Goal: Transaction & Acquisition: Purchase product/service

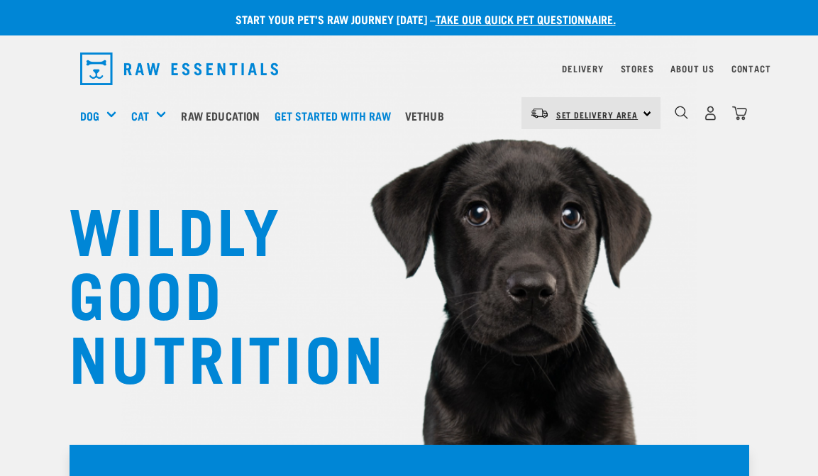
click at [593, 113] on span "Set Delivery Area" at bounding box center [597, 114] width 82 height 5
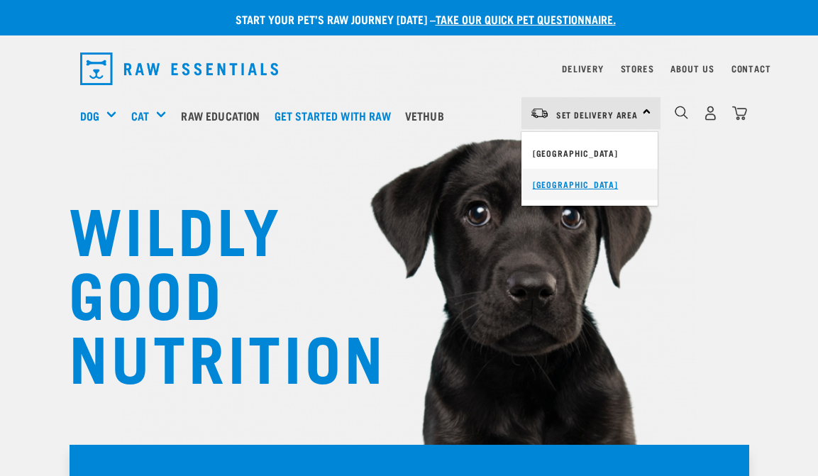
click at [589, 181] on link "[GEOGRAPHIC_DATA]" at bounding box center [590, 184] width 136 height 31
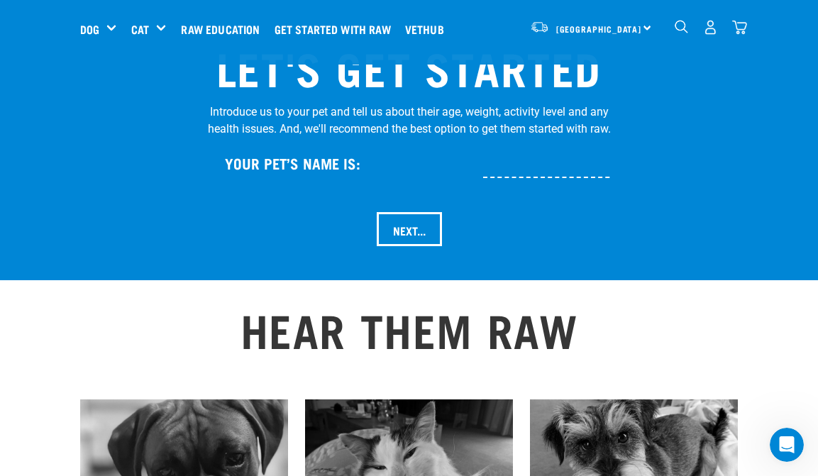
scroll to position [1491, 0]
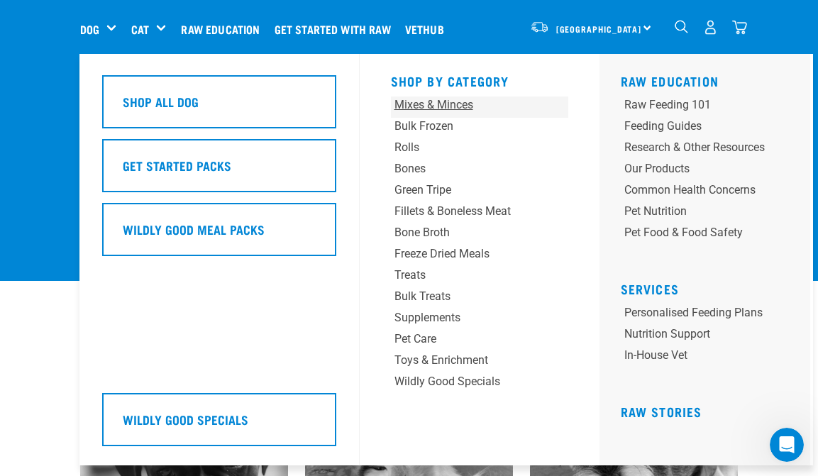
click at [444, 108] on div "Mixes & Minces" at bounding box center [465, 105] width 140 height 17
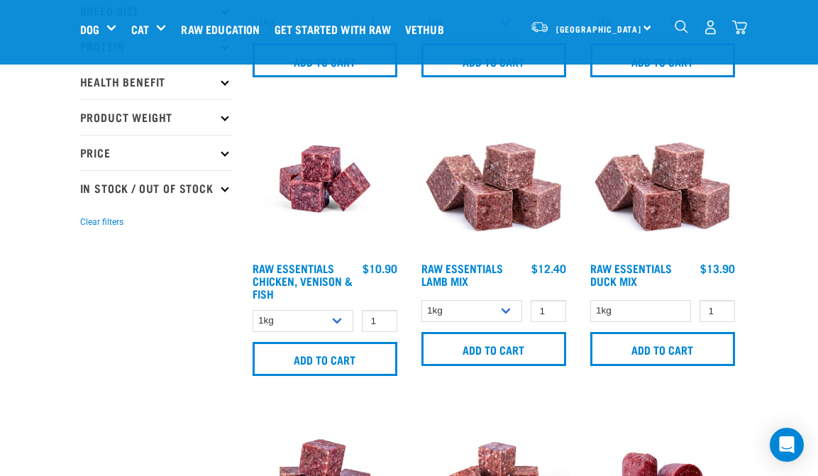
scroll to position [287, 0]
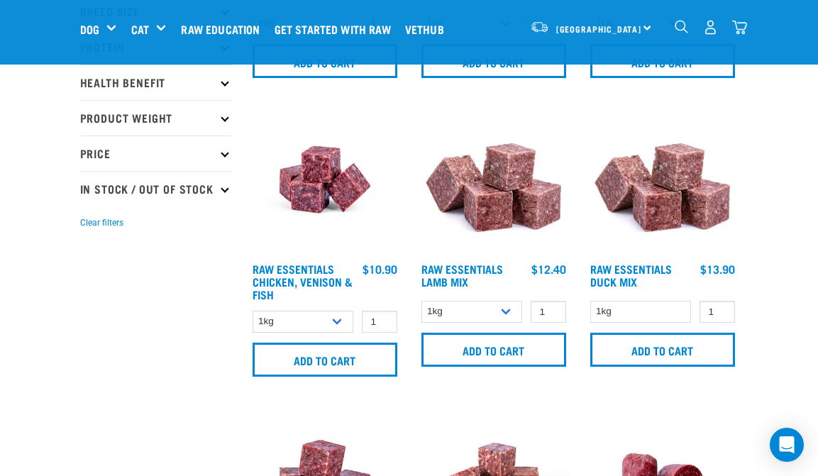
click at [505, 231] on img at bounding box center [494, 180] width 152 height 152
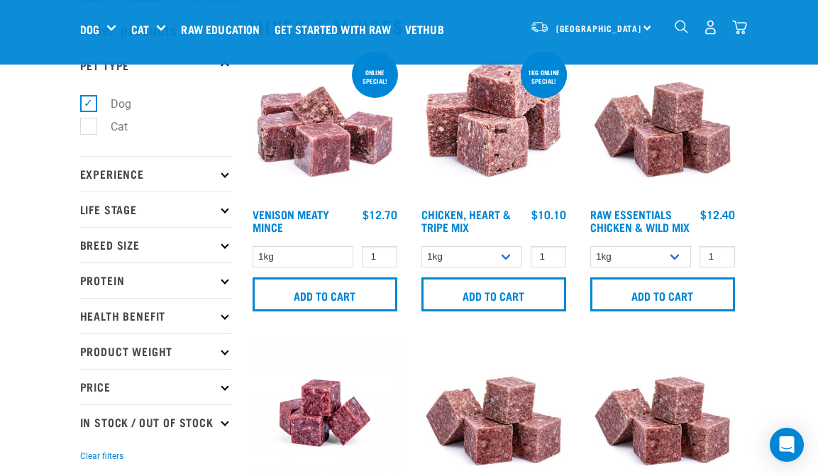
scroll to position [68, 0]
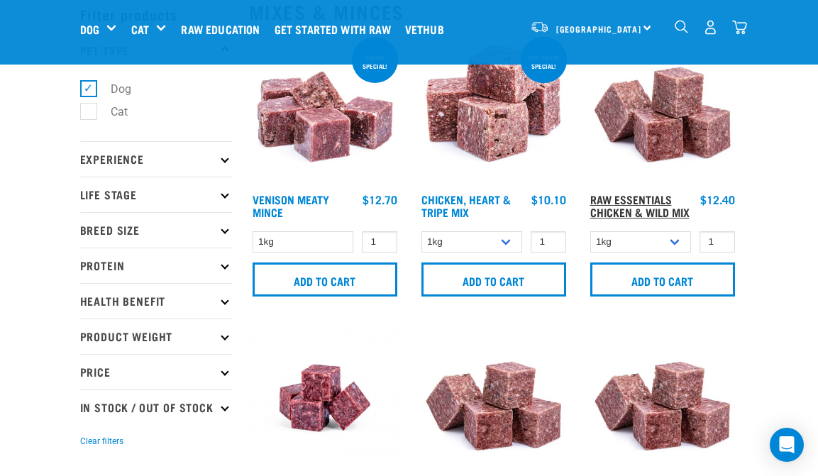
click at [630, 207] on link "Raw Essentials Chicken & Wild Mix" at bounding box center [640, 205] width 99 height 19
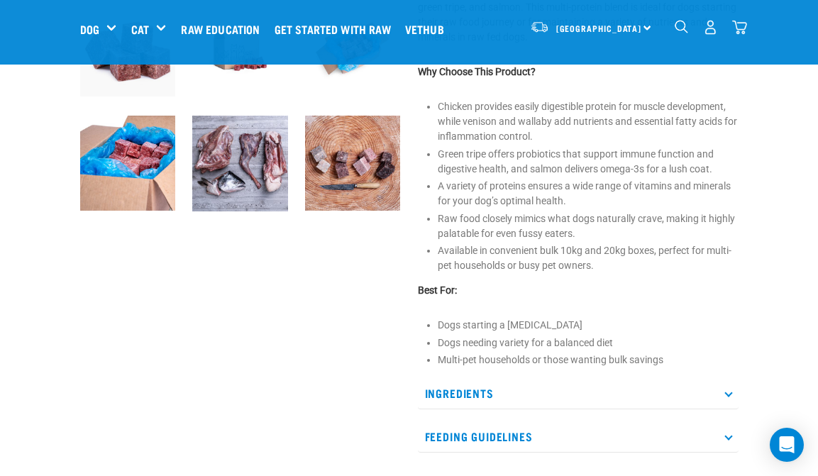
scroll to position [457, 0]
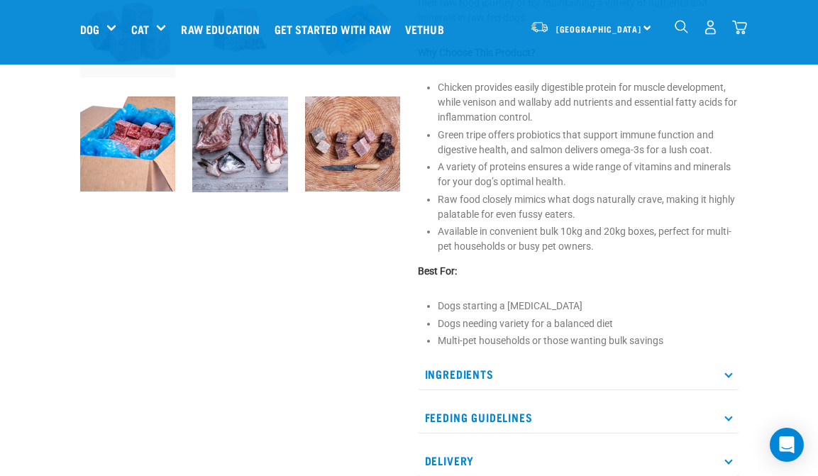
click at [446, 373] on p "Ingredients" at bounding box center [578, 374] width 321 height 32
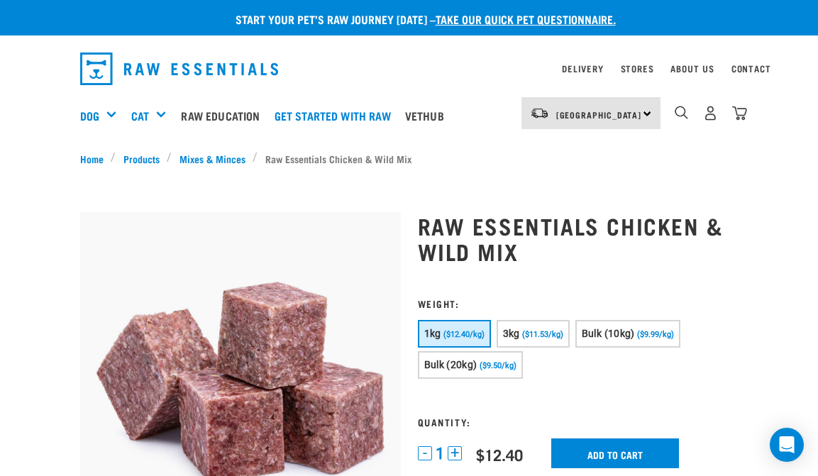
scroll to position [0, 0]
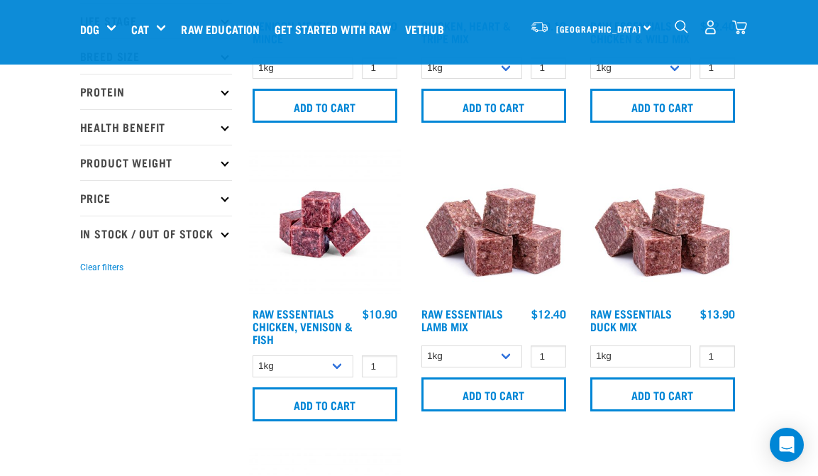
scroll to position [245, 0]
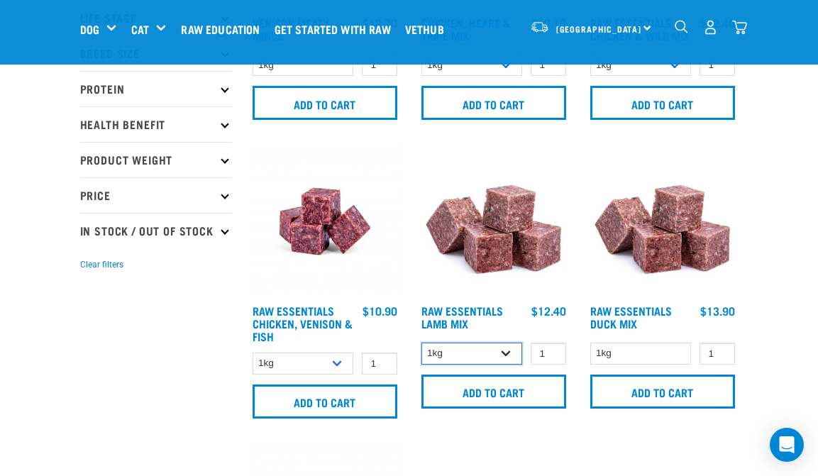
click at [479, 359] on select "1kg 3kg" at bounding box center [472, 354] width 101 height 22
select select "24"
type input "2"
click at [551, 359] on input "2" at bounding box center [548, 354] width 35 height 22
click at [536, 331] on h4 "$12.40 $34.60" at bounding box center [549, 318] width 35 height 28
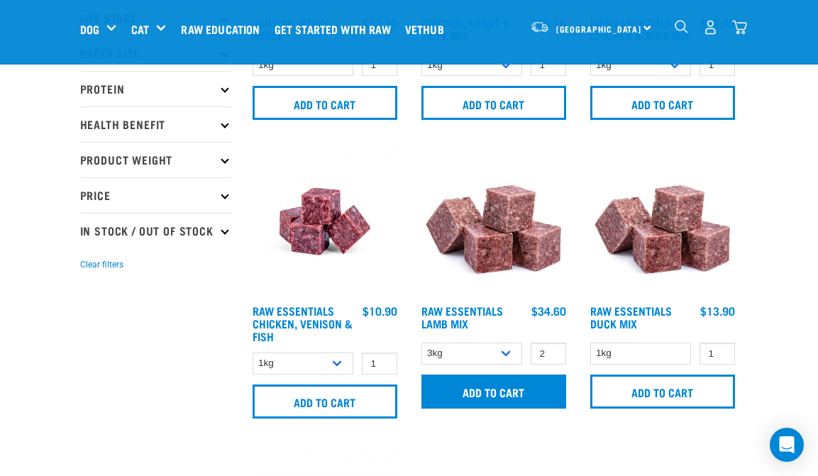
click at [524, 406] on input "Add to cart" at bounding box center [494, 392] width 145 height 34
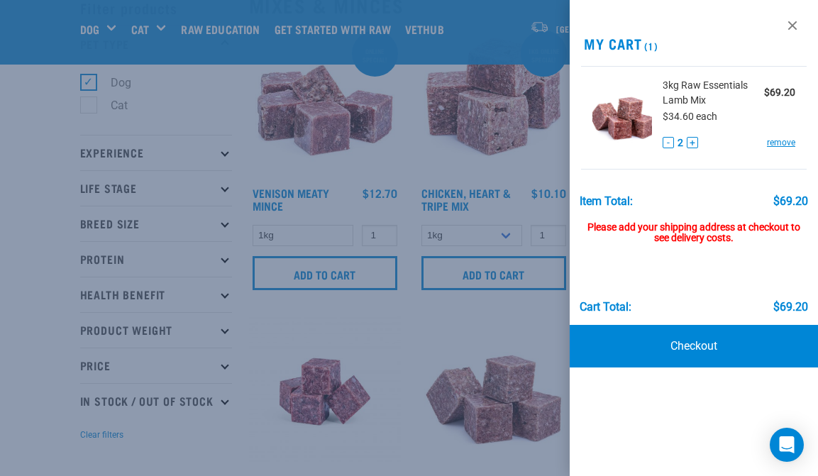
scroll to position [72, 0]
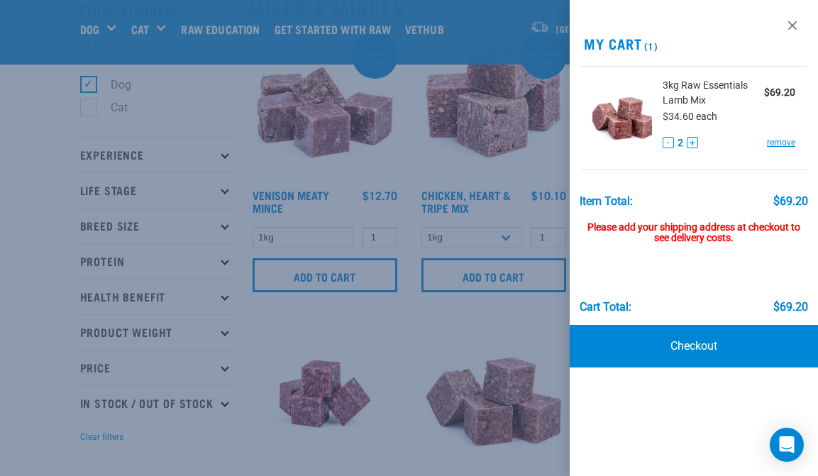
click at [43, 396] on div at bounding box center [409, 238] width 818 height 476
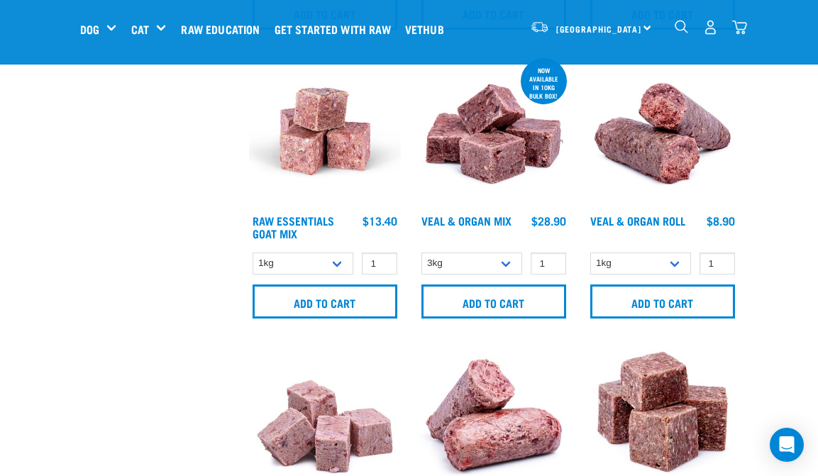
scroll to position [923, 0]
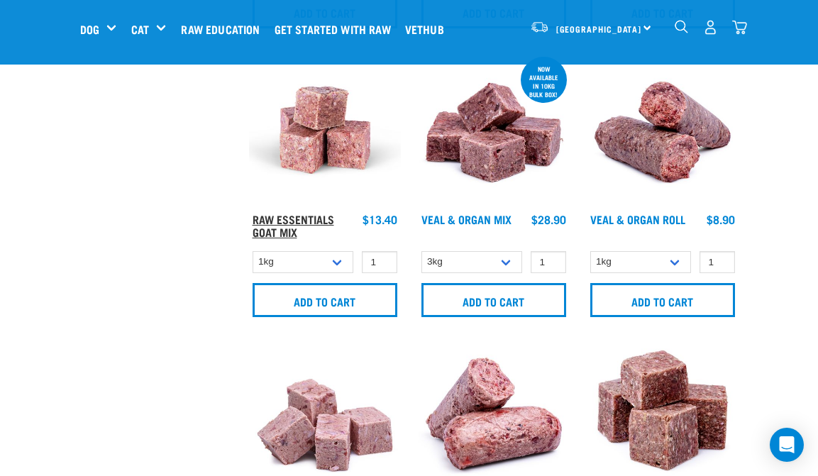
click at [293, 224] on link "Raw Essentials Goat Mix" at bounding box center [294, 225] width 82 height 19
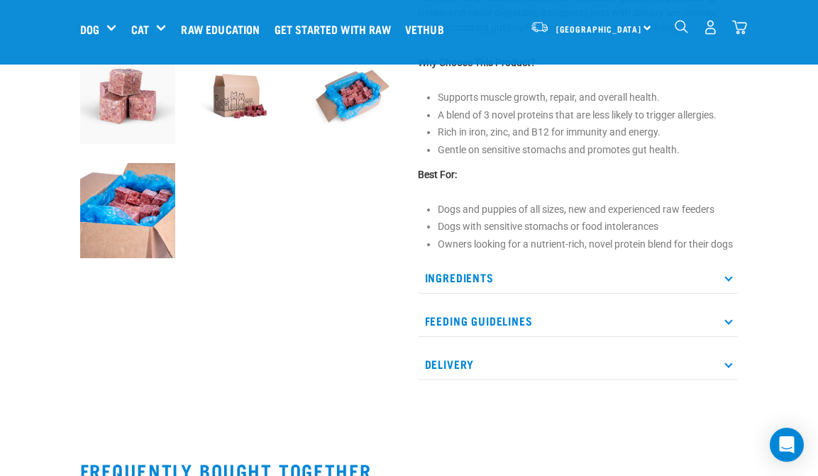
scroll to position [402, 0]
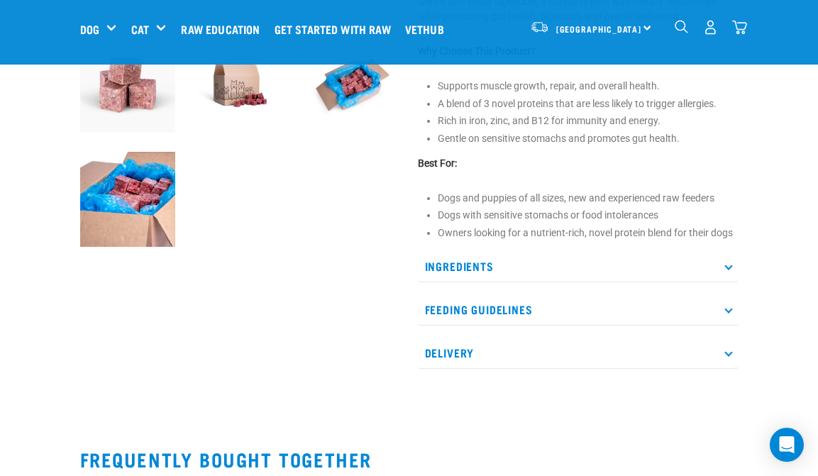
click at [471, 253] on p "Ingredients" at bounding box center [578, 267] width 321 height 32
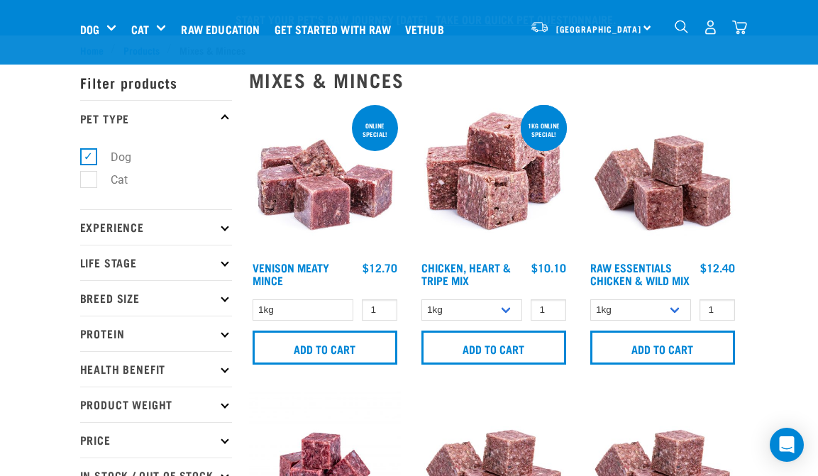
select select "24"
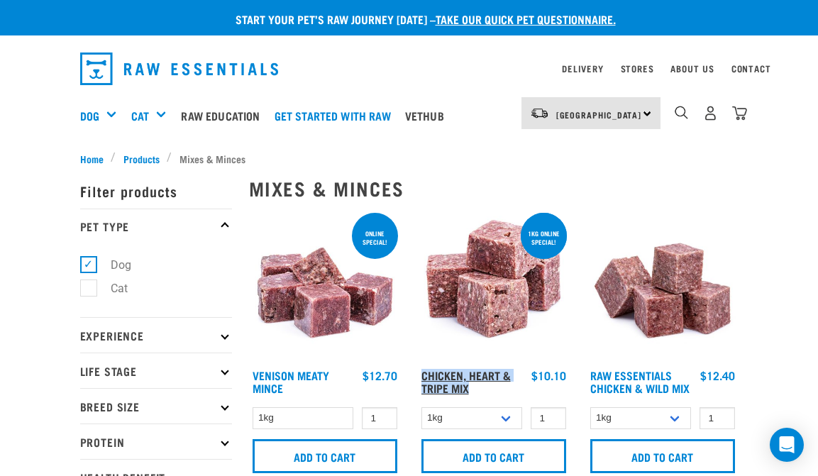
click at [441, 379] on link "Chicken, Heart & Tripe Mix" at bounding box center [466, 381] width 89 height 19
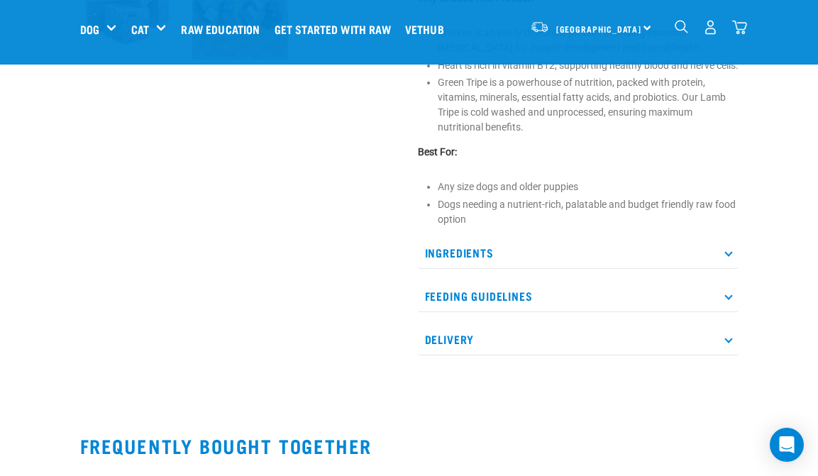
scroll to position [475, 0]
click at [479, 269] on p "Ingredients" at bounding box center [578, 253] width 321 height 32
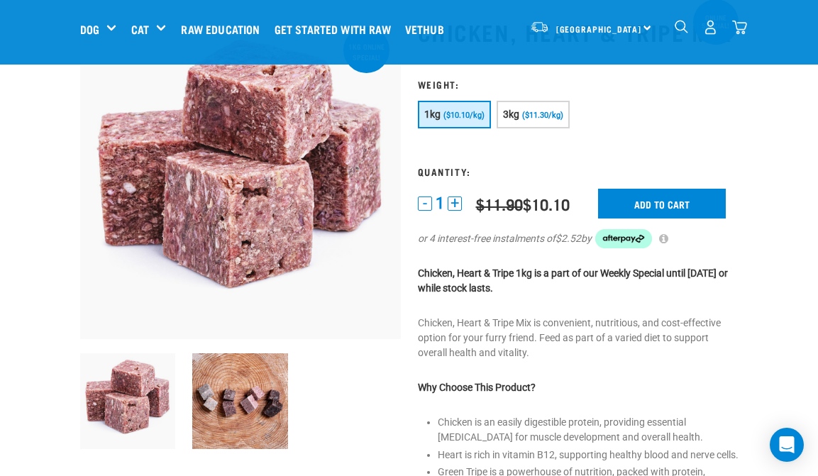
scroll to position [77, 0]
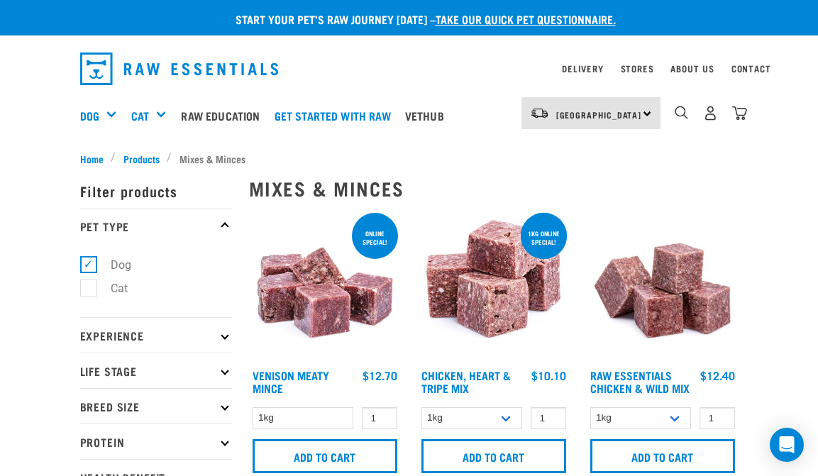
select select "24"
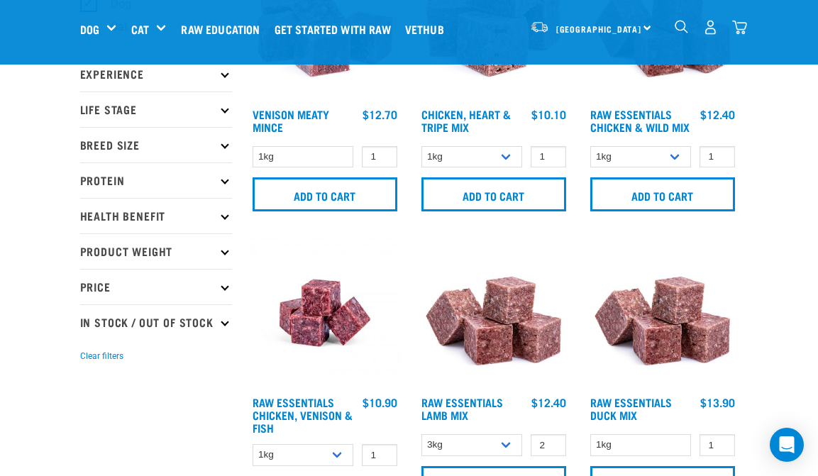
scroll to position [179, 0]
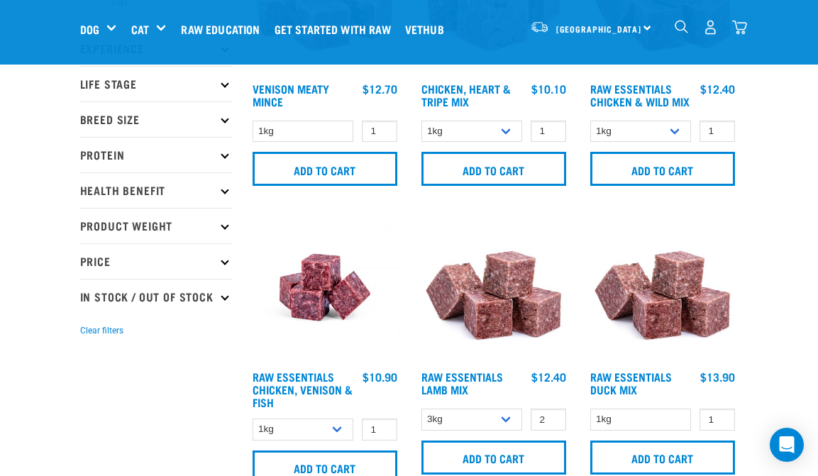
click at [477, 395] on h4 "Raw Essentials Lamb Mix" at bounding box center [472, 385] width 101 height 28
click at [474, 385] on link "Raw Essentials Lamb Mix" at bounding box center [463, 382] width 82 height 19
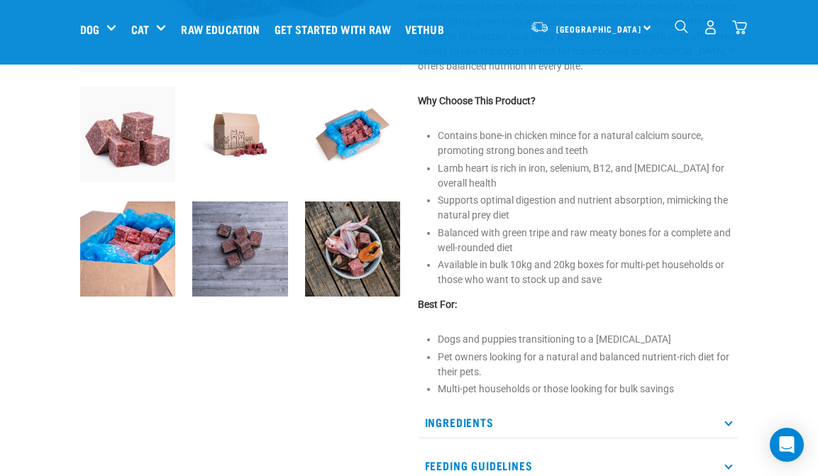
scroll to position [441, 0]
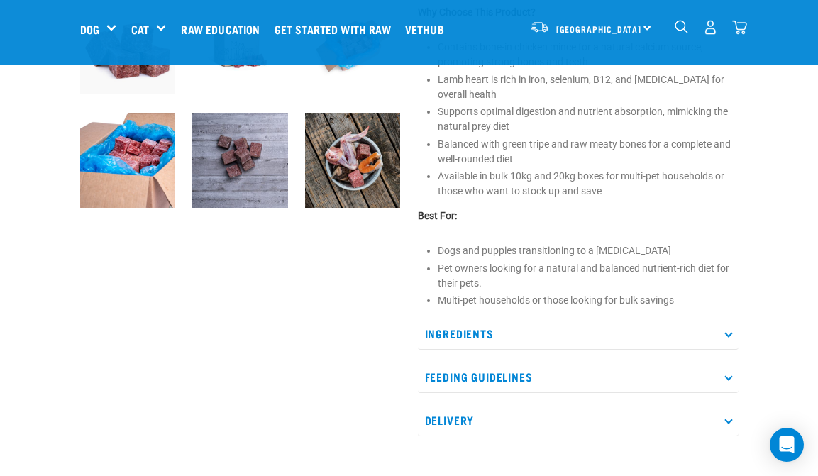
click at [468, 340] on p "Ingredients" at bounding box center [578, 334] width 321 height 32
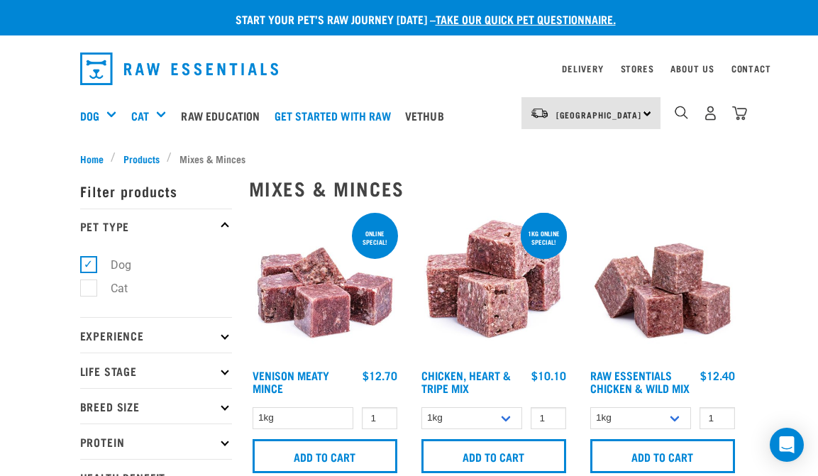
select select "24"
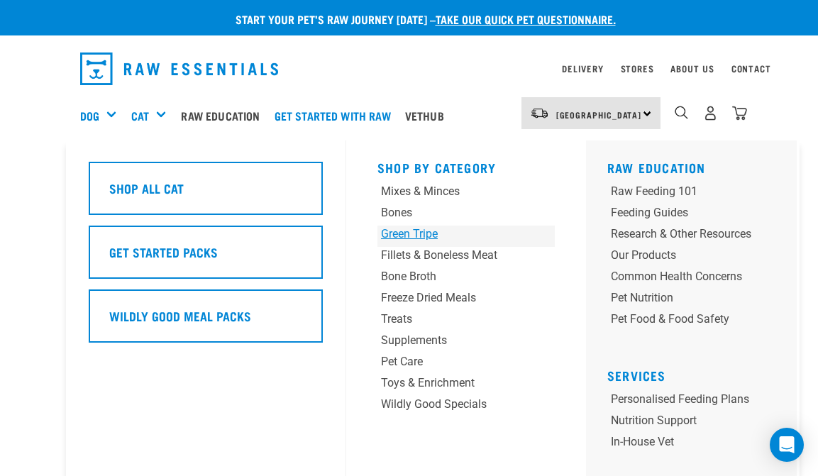
click at [417, 230] on div "Green Tripe" at bounding box center [451, 234] width 140 height 17
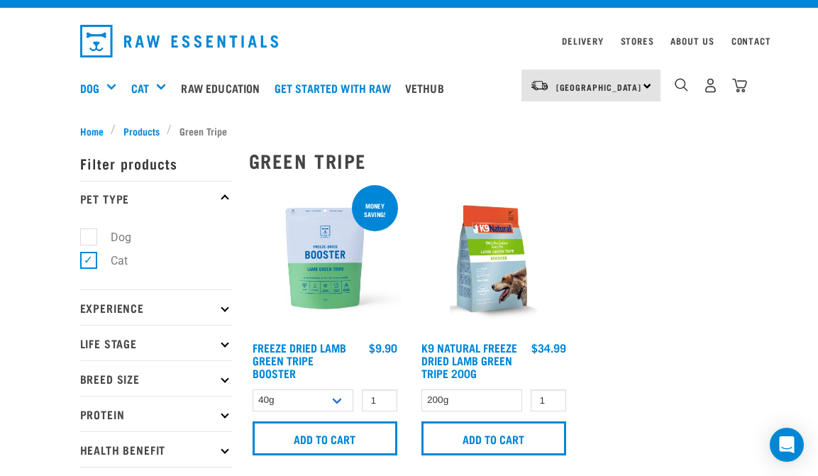
scroll to position [28, 0]
select select "348055"
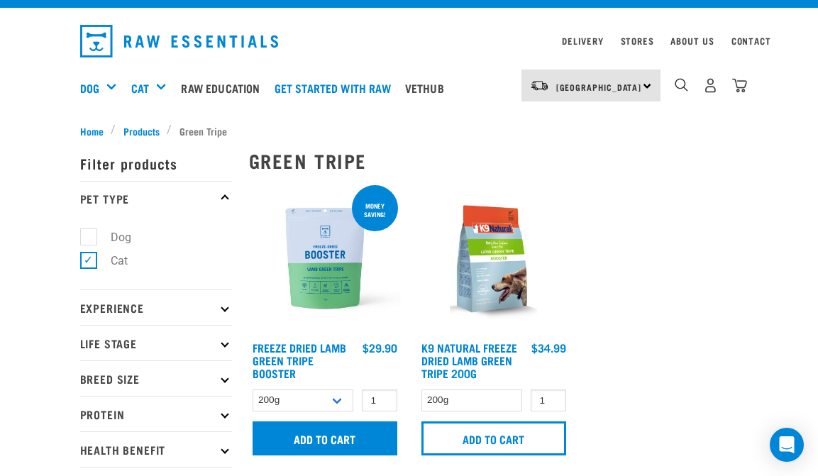
click at [335, 448] on input "Add to cart" at bounding box center [325, 439] width 145 height 34
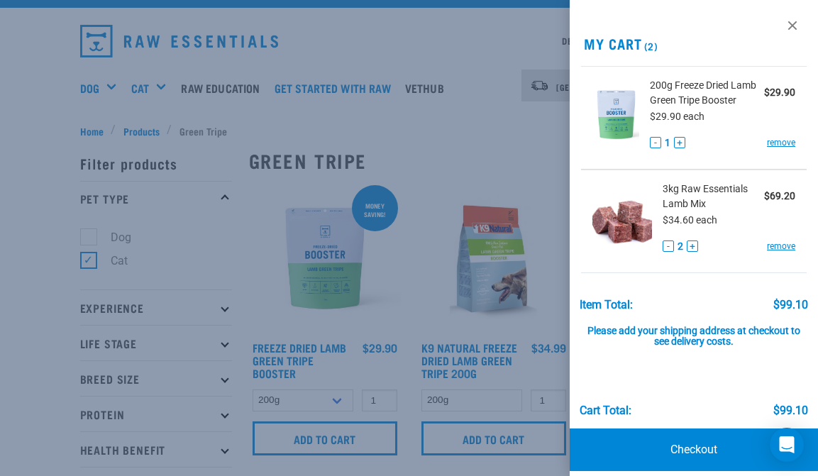
click at [67, 118] on div at bounding box center [409, 238] width 818 height 476
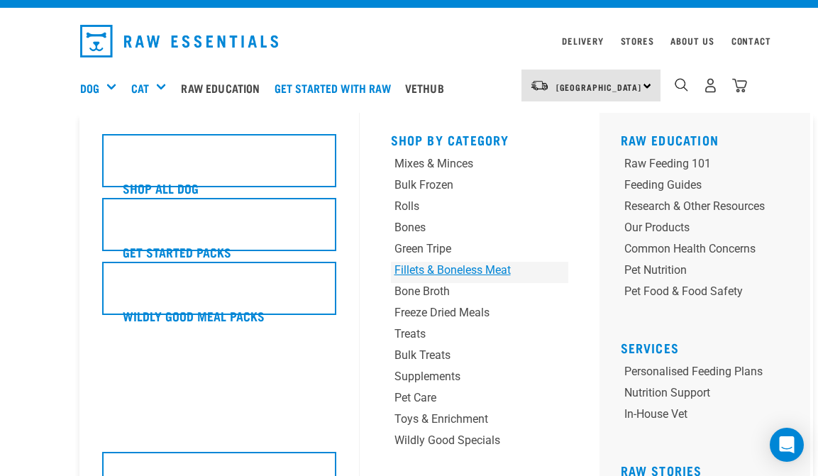
click at [449, 263] on div "Fillets & Boneless Meat" at bounding box center [465, 270] width 140 height 17
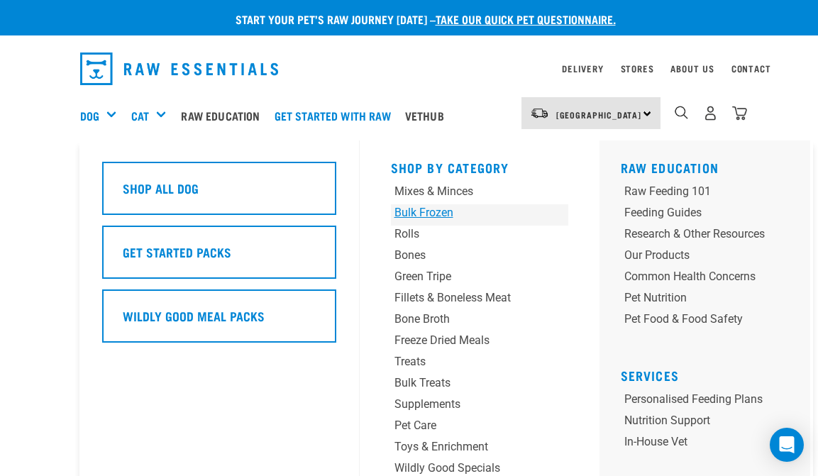
click at [442, 216] on div "Bulk Frozen" at bounding box center [465, 212] width 140 height 17
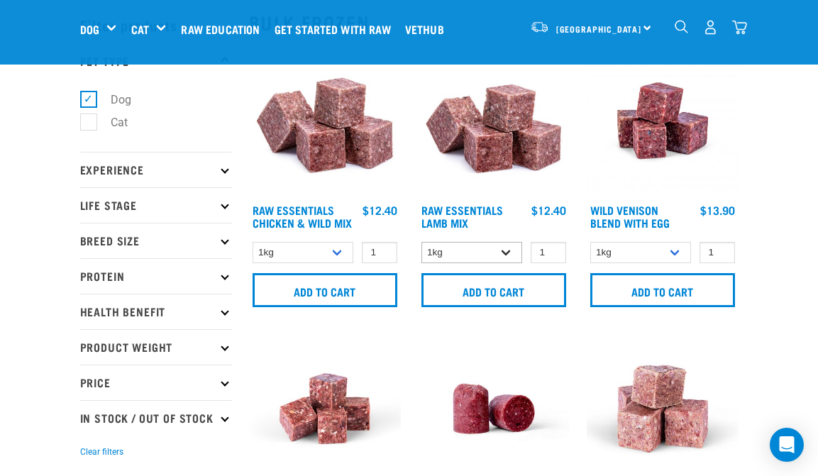
scroll to position [55, 0]
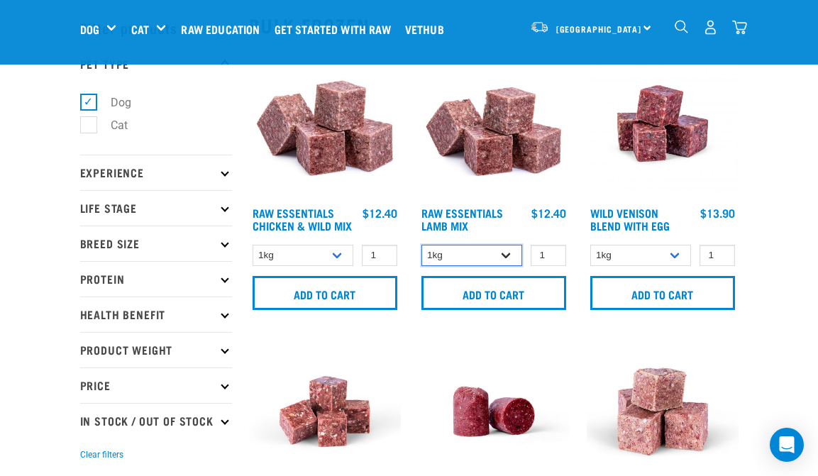
click at [446, 256] on select "1kg 3kg" at bounding box center [472, 256] width 101 height 22
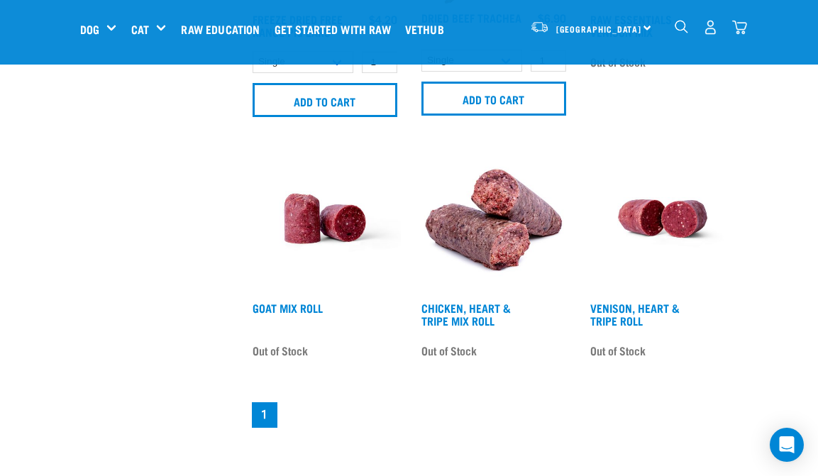
scroll to position [2498, 0]
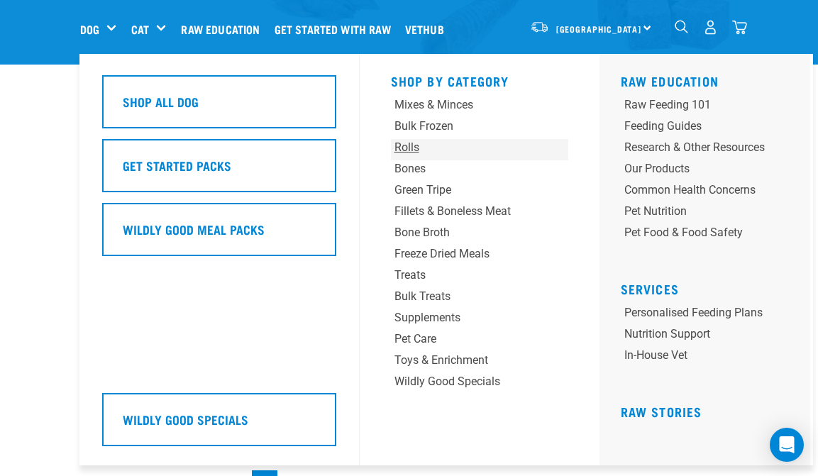
click at [411, 147] on div "Rolls" at bounding box center [465, 147] width 140 height 17
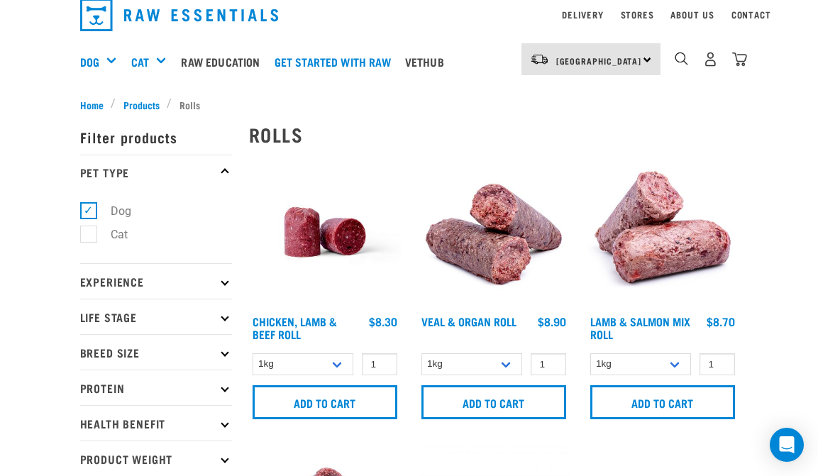
scroll to position [59, 0]
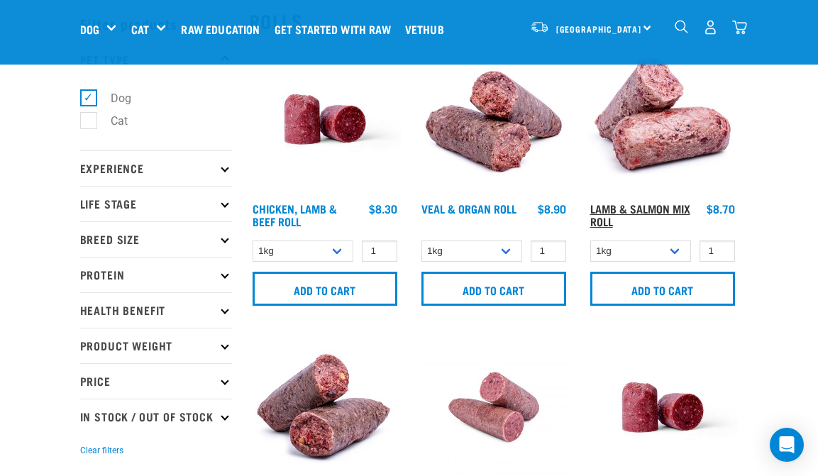
click at [597, 209] on link "Lamb & Salmon Mix Roll" at bounding box center [641, 214] width 100 height 19
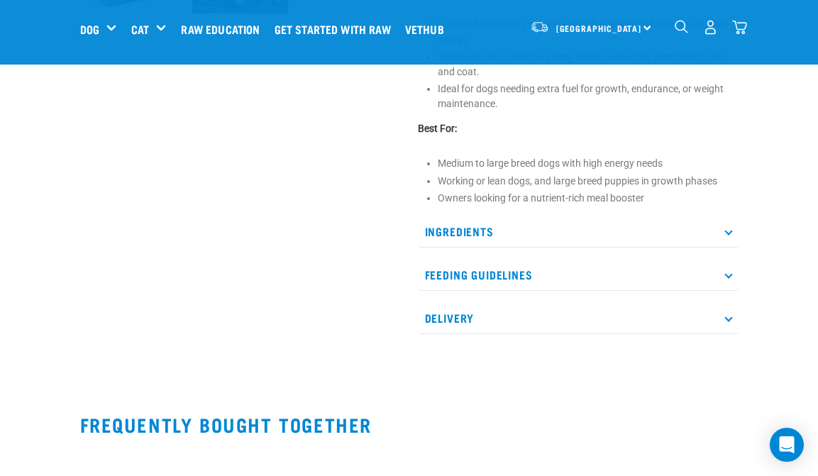
scroll to position [534, 0]
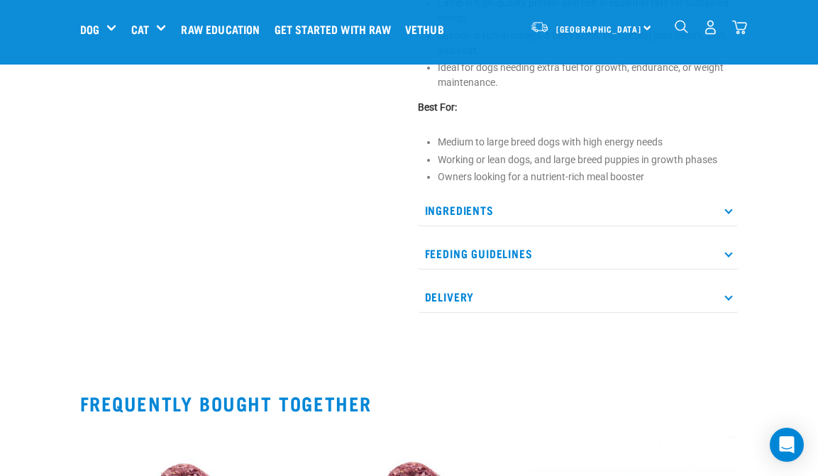
click at [472, 205] on p "Ingredients" at bounding box center [578, 210] width 321 height 32
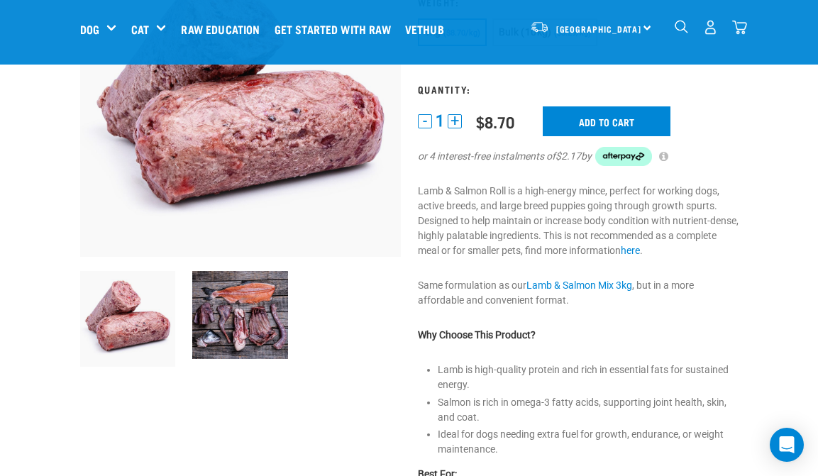
scroll to position [171, 0]
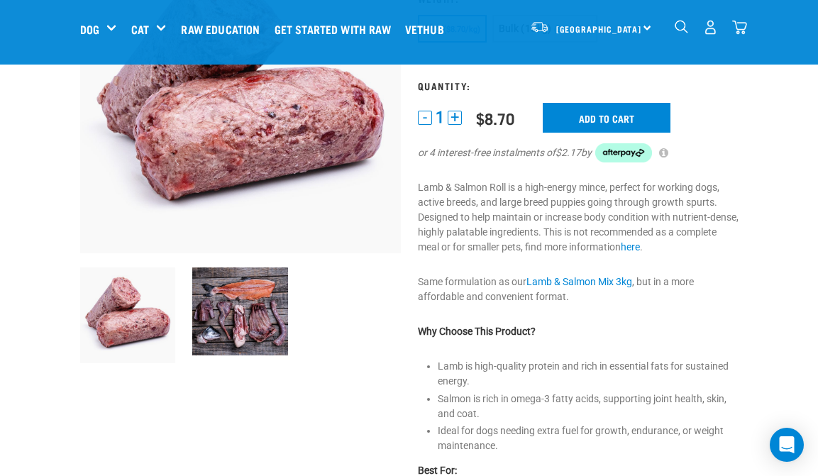
click at [209, 324] on img at bounding box center [240, 312] width 96 height 88
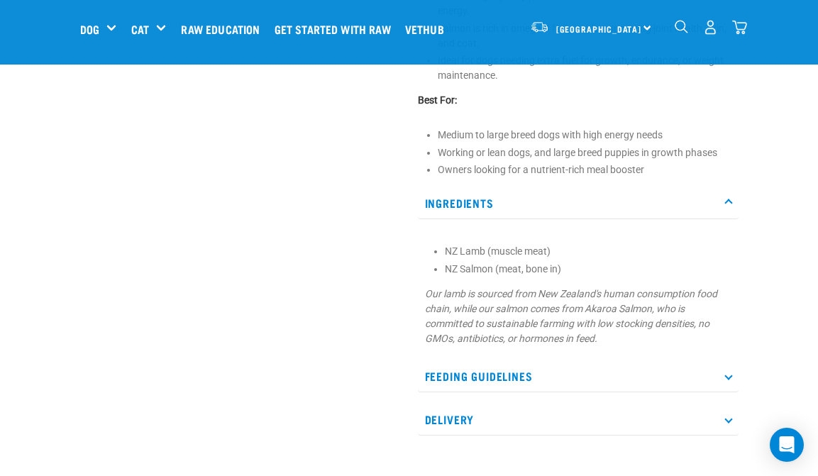
scroll to position [546, 0]
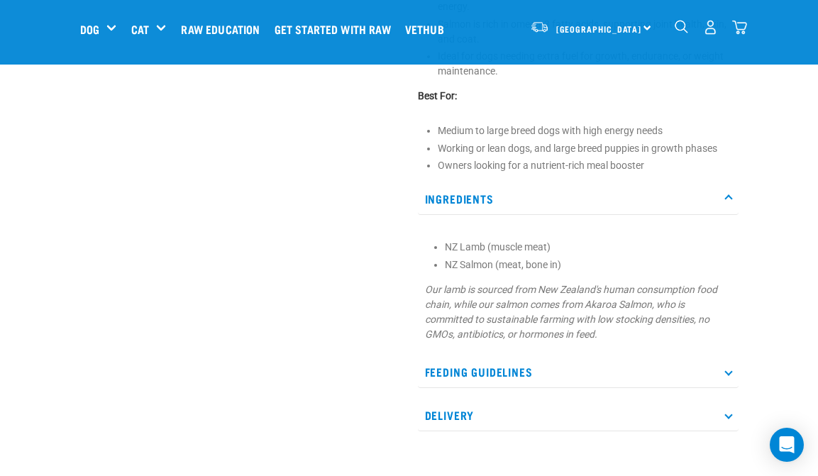
click at [431, 373] on p "Feeding Guidelines" at bounding box center [578, 372] width 321 height 32
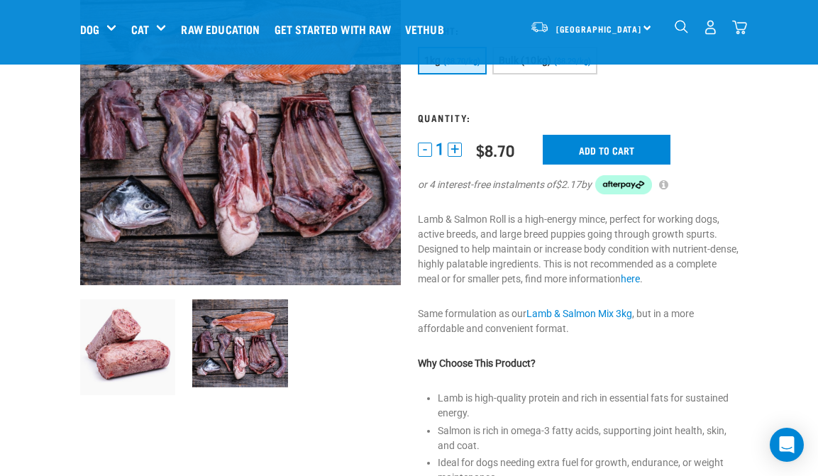
scroll to position [135, 0]
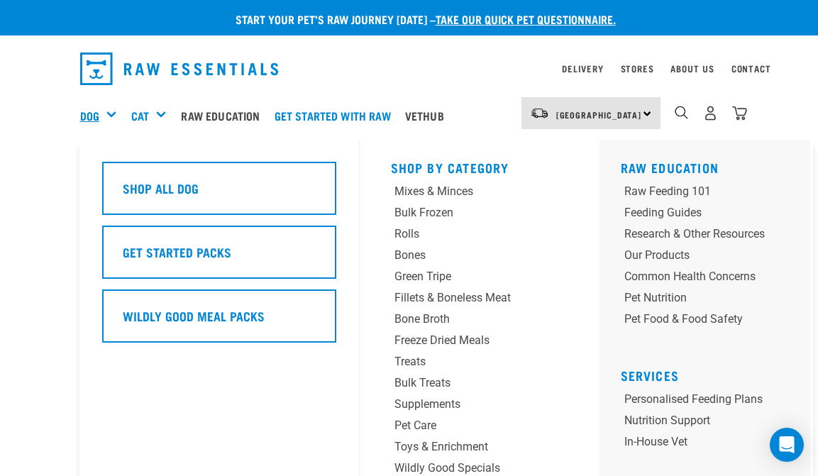
click at [99, 120] on link "Dog" at bounding box center [89, 115] width 19 height 17
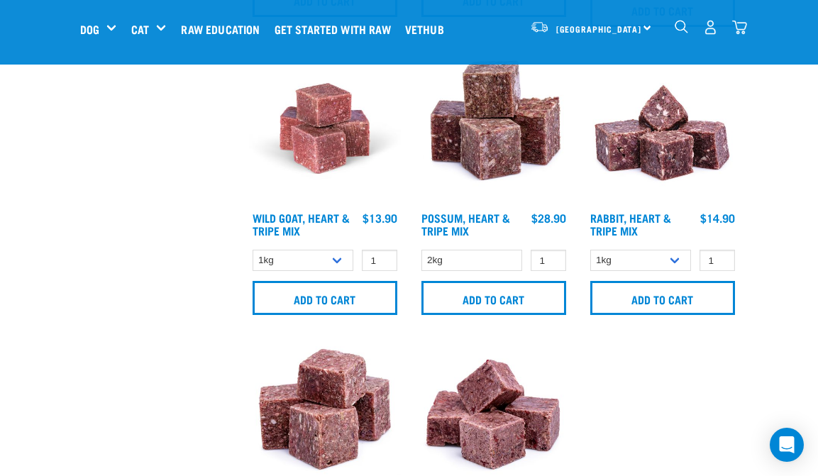
scroll to position [2645, 0]
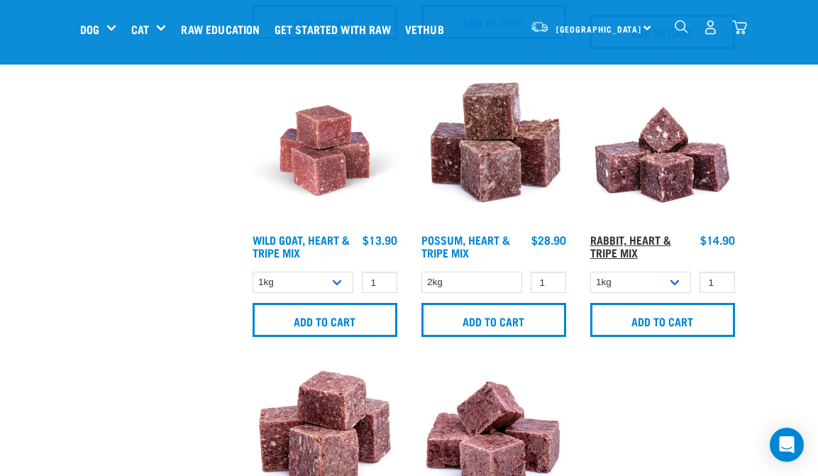
click at [602, 254] on link "Rabbit, Heart & Tripe Mix" at bounding box center [631, 245] width 81 height 19
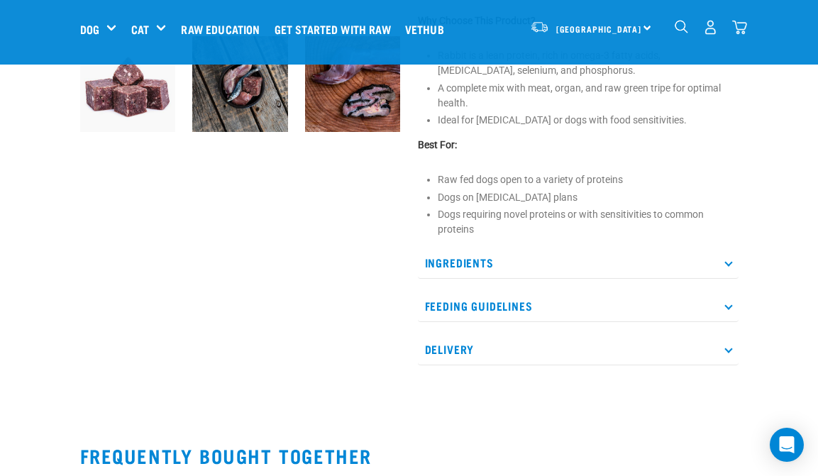
scroll to position [463, 0]
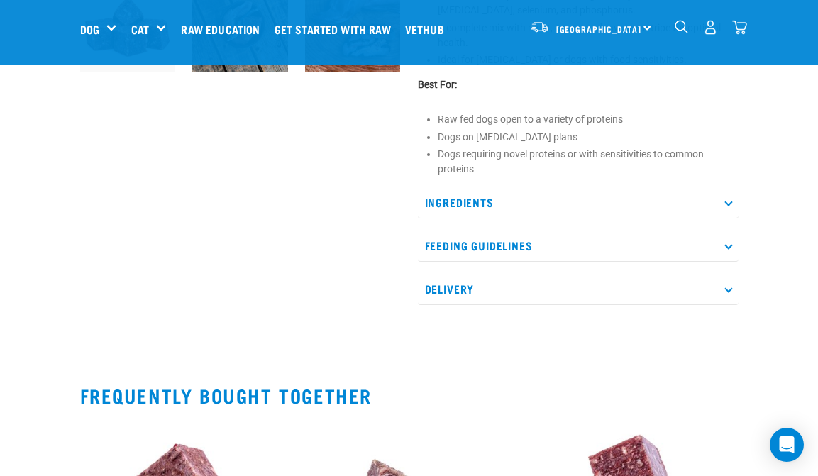
click at [522, 200] on p "Ingredients" at bounding box center [578, 203] width 321 height 32
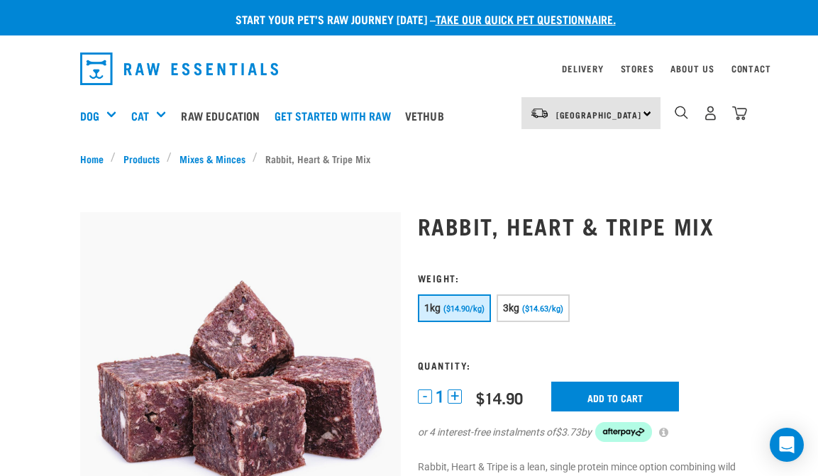
scroll to position [0, 0]
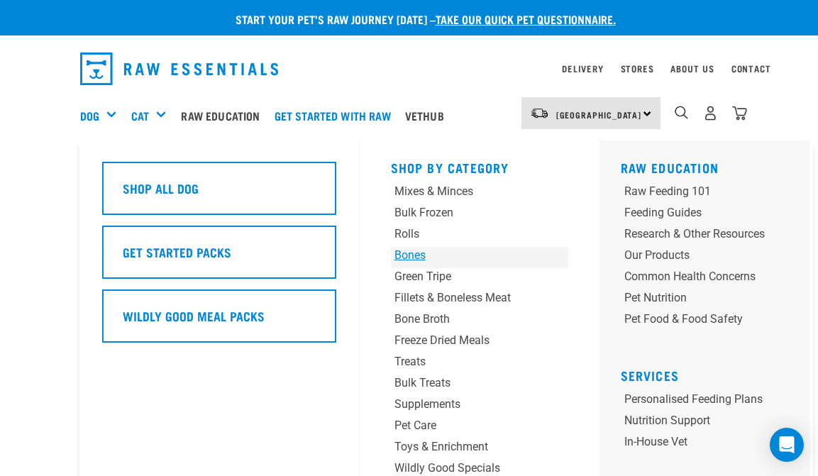
click at [419, 250] on div "Bones" at bounding box center [465, 255] width 140 height 17
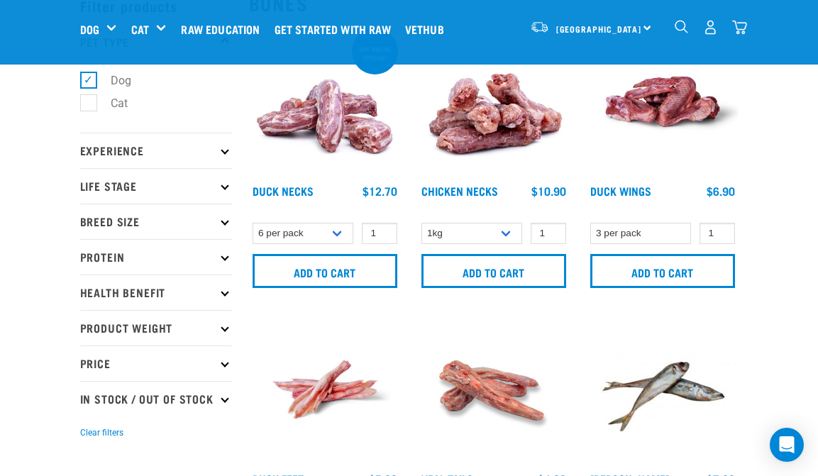
scroll to position [87, 0]
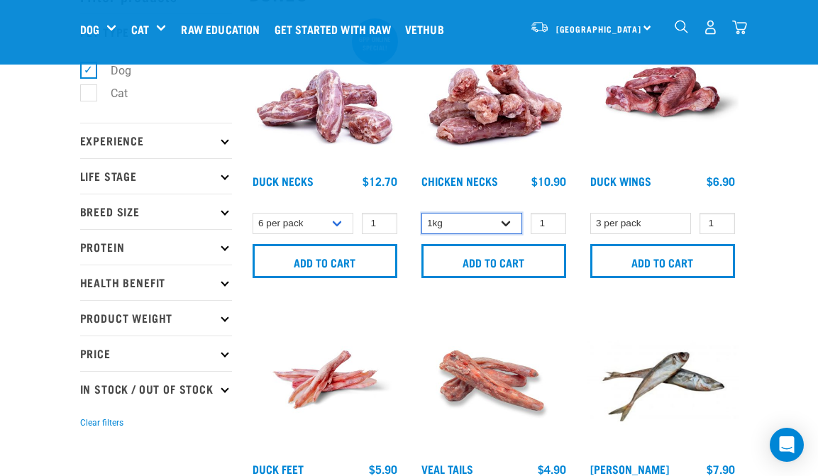
click at [494, 229] on select "1kg 2kg" at bounding box center [472, 224] width 101 height 22
type input "2"
click at [550, 218] on input "2" at bounding box center [548, 224] width 35 height 22
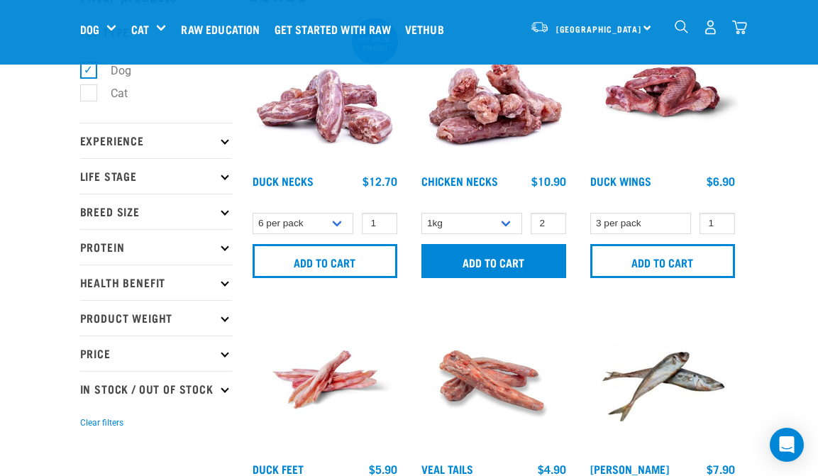
click at [529, 263] on input "Add to cart" at bounding box center [494, 261] width 145 height 34
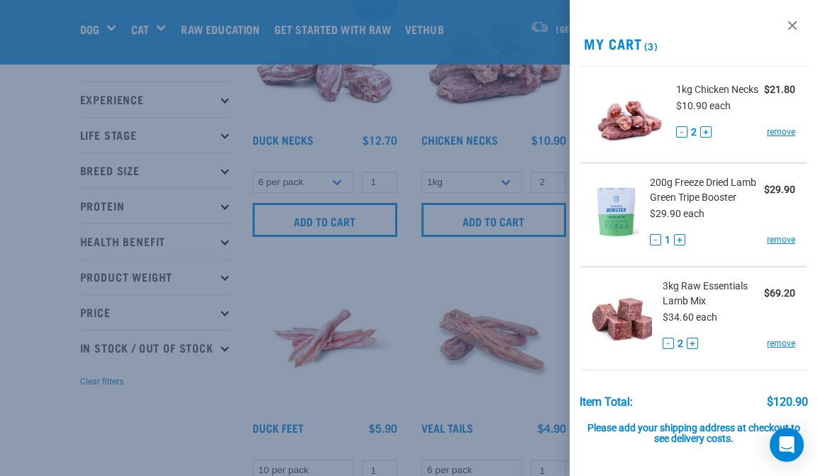
scroll to position [128, 0]
click at [387, 265] on div at bounding box center [409, 238] width 818 height 476
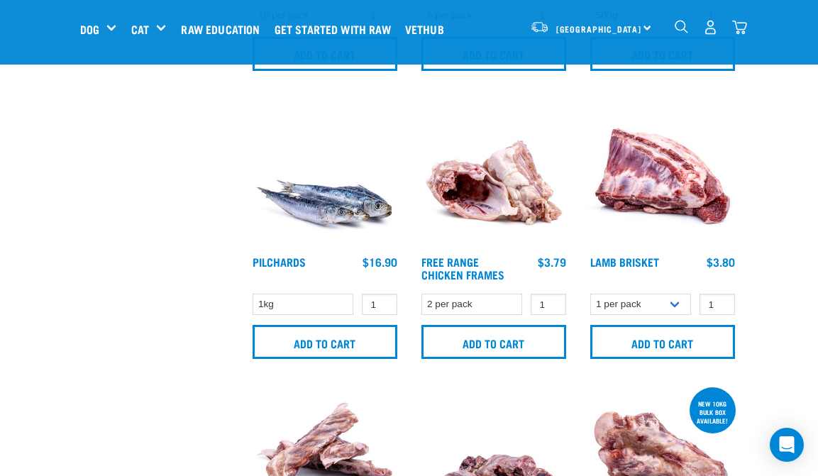
scroll to position [629, 0]
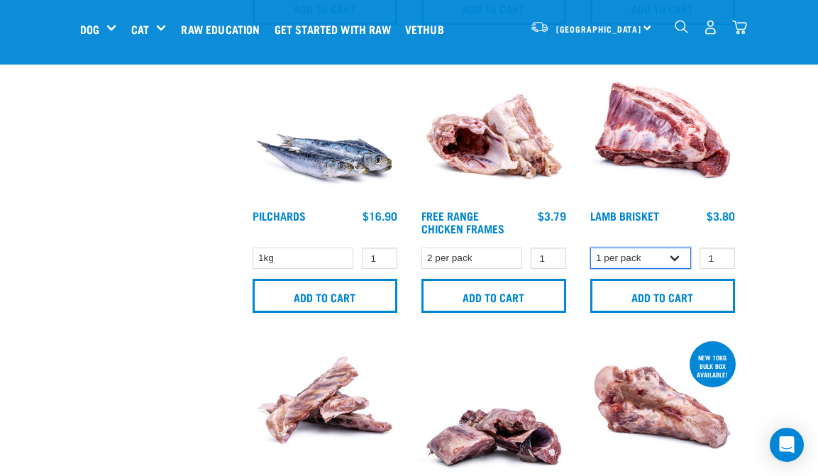
click at [671, 256] on select "1 per pack 4 per pack" at bounding box center [641, 259] width 101 height 22
select select "813"
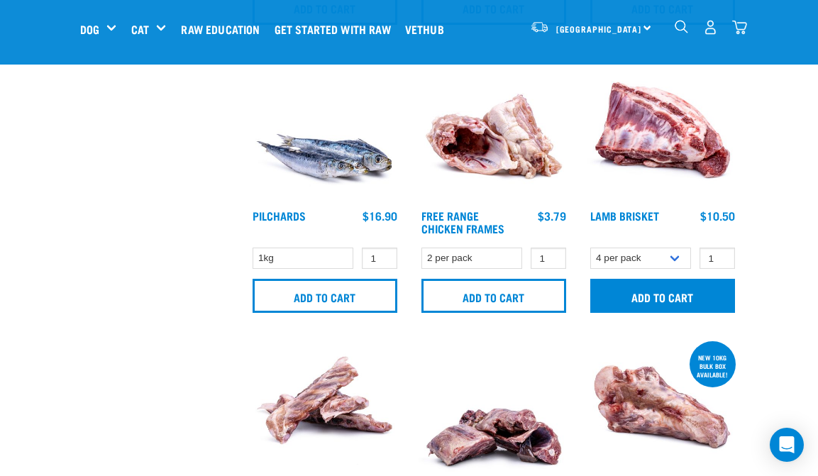
click at [666, 305] on input "Add to cart" at bounding box center [663, 296] width 145 height 34
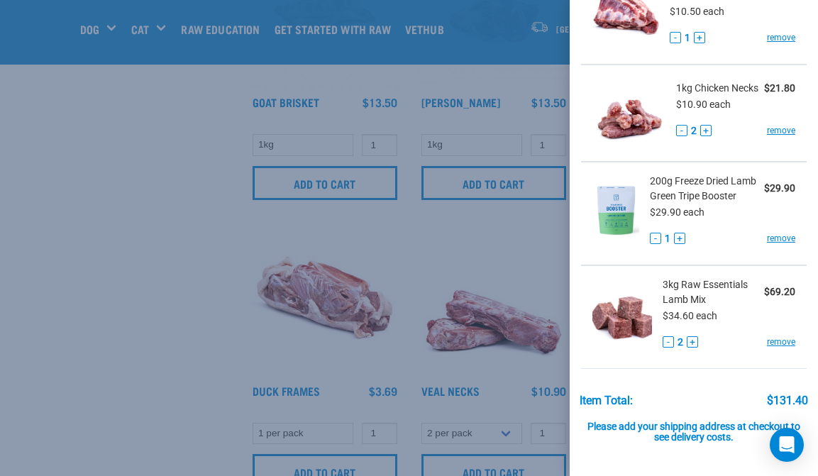
scroll to position [109, 0]
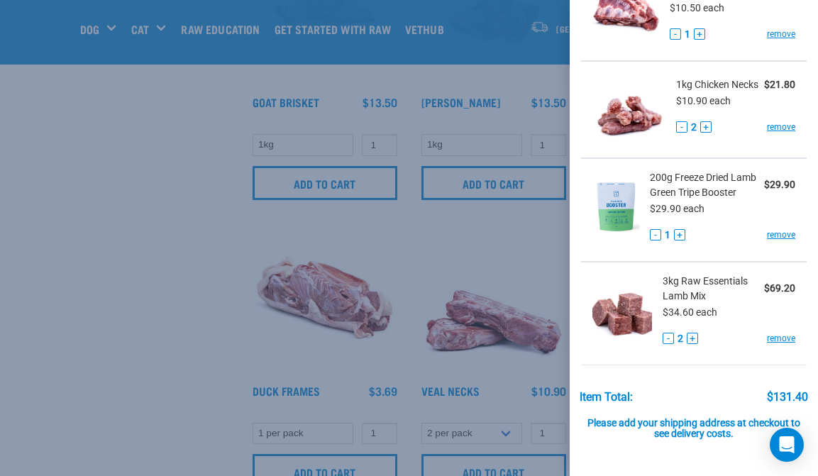
click at [693, 338] on button "+" at bounding box center [692, 338] width 11 height 11
click at [17, 343] on div at bounding box center [409, 238] width 818 height 476
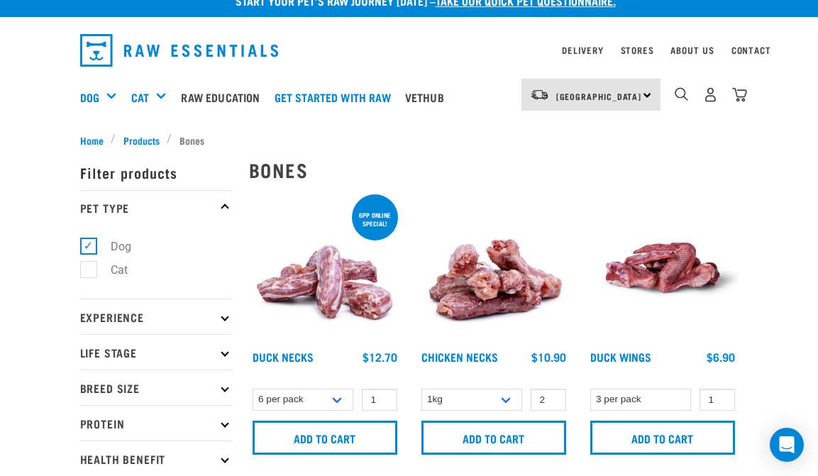
scroll to position [14, 0]
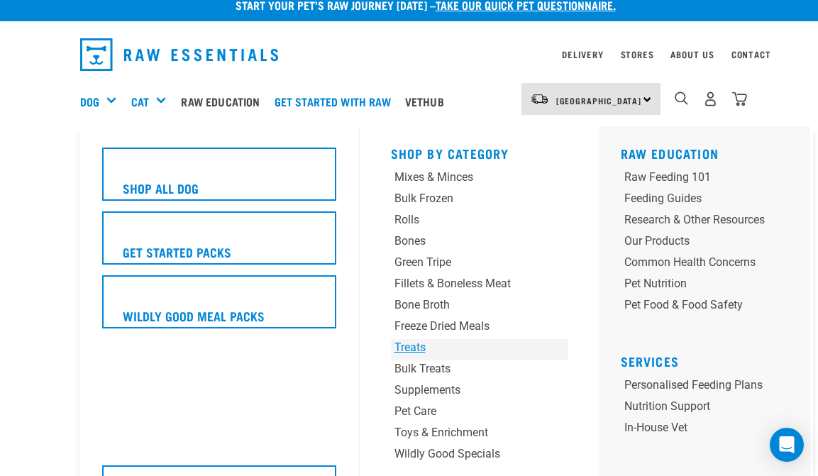
click at [419, 348] on div "Treats" at bounding box center [465, 347] width 140 height 17
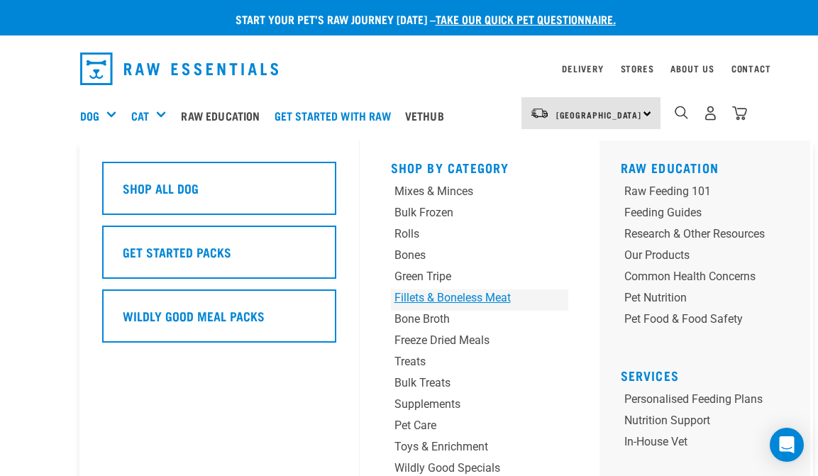
click at [441, 294] on div "Fillets & Boneless Meat" at bounding box center [465, 298] width 140 height 17
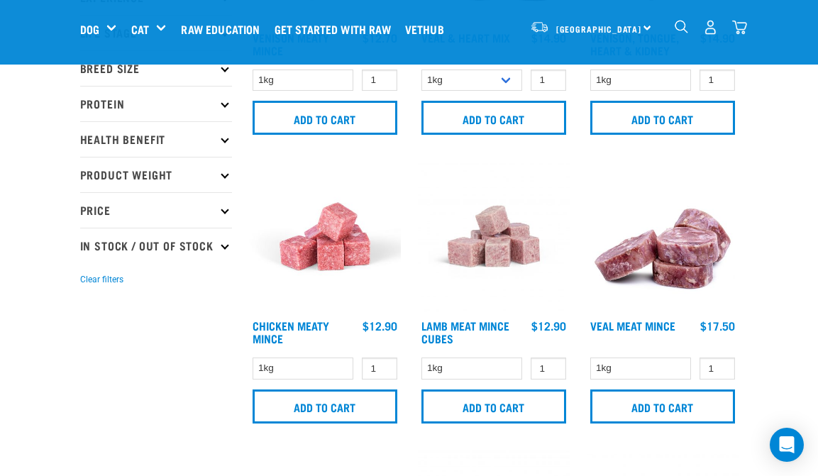
scroll to position [231, 0]
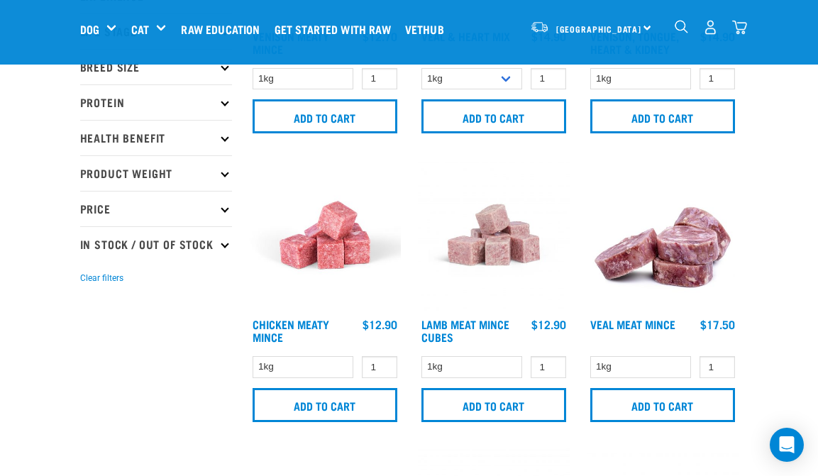
click at [308, 275] on img at bounding box center [325, 235] width 152 height 152
click at [327, 257] on img at bounding box center [325, 235] width 152 height 152
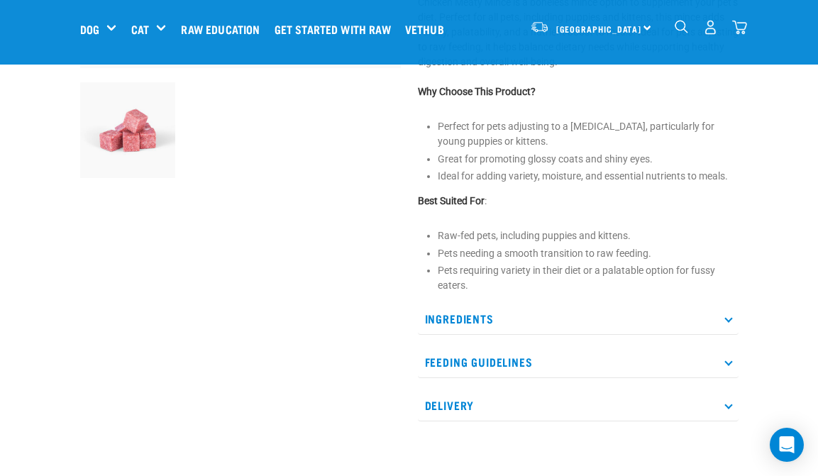
scroll to position [358, 0]
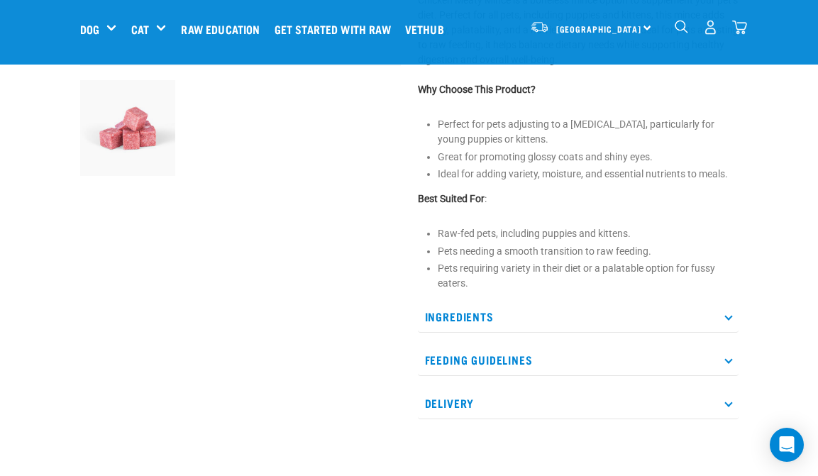
click at [439, 312] on p "Ingredients" at bounding box center [578, 317] width 321 height 32
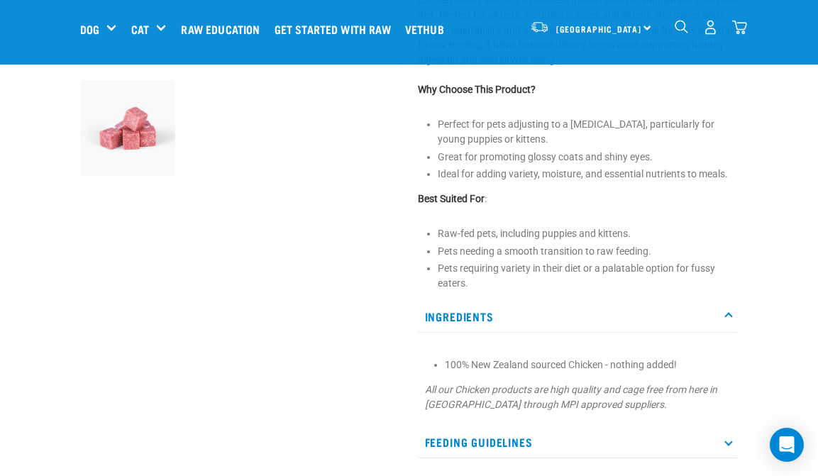
click at [439, 312] on p "Ingredients" at bounding box center [578, 317] width 321 height 32
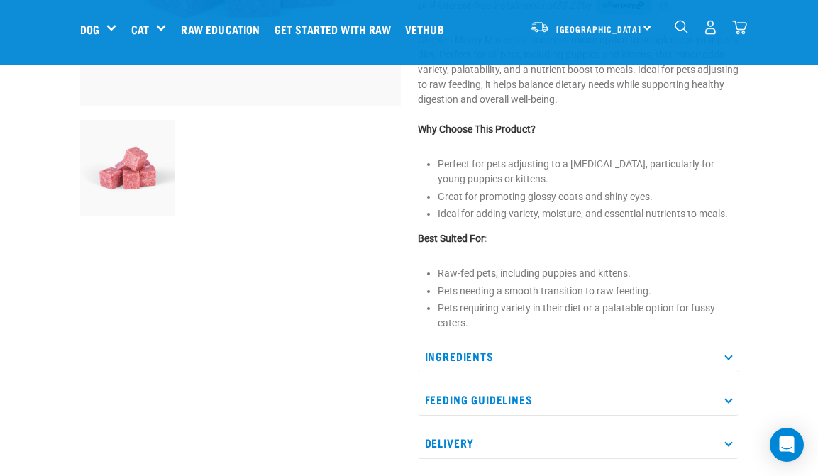
scroll to position [316, 0]
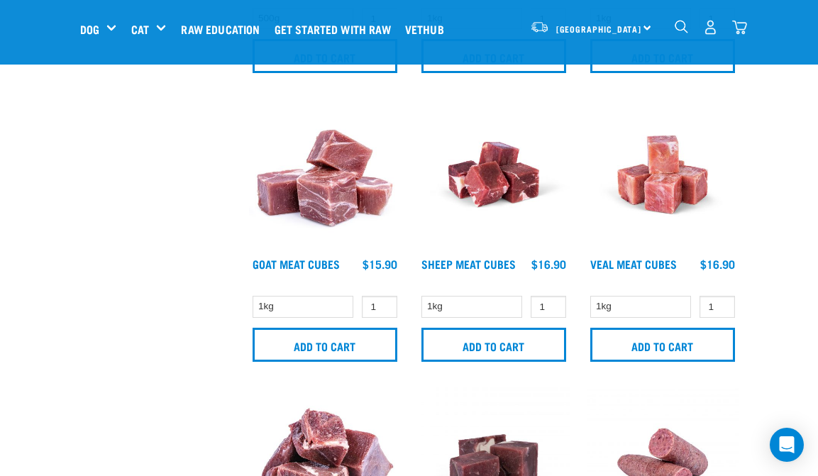
scroll to position [874, 0]
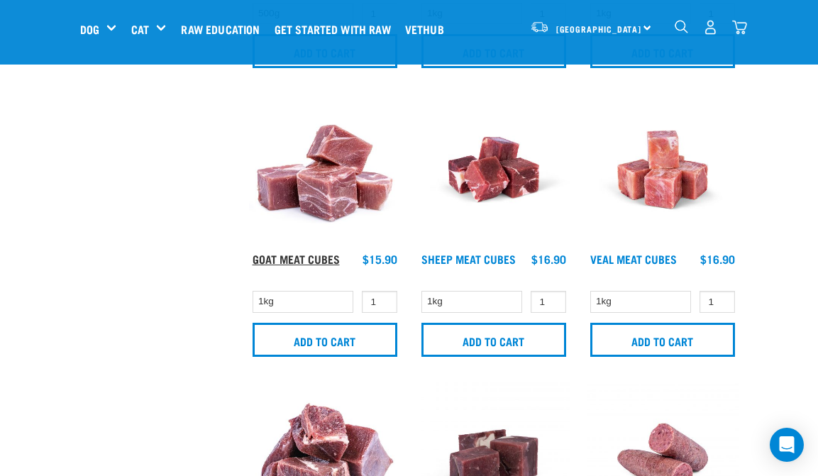
click at [284, 258] on link "Goat Meat Cubes" at bounding box center [296, 259] width 87 height 6
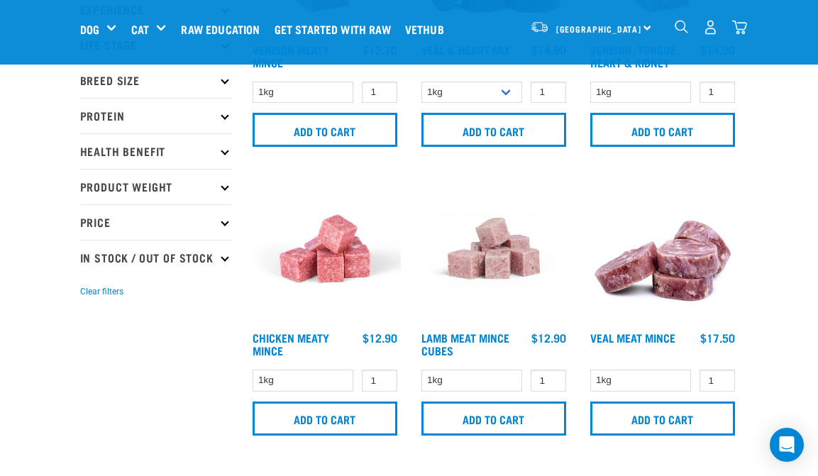
scroll to position [225, 0]
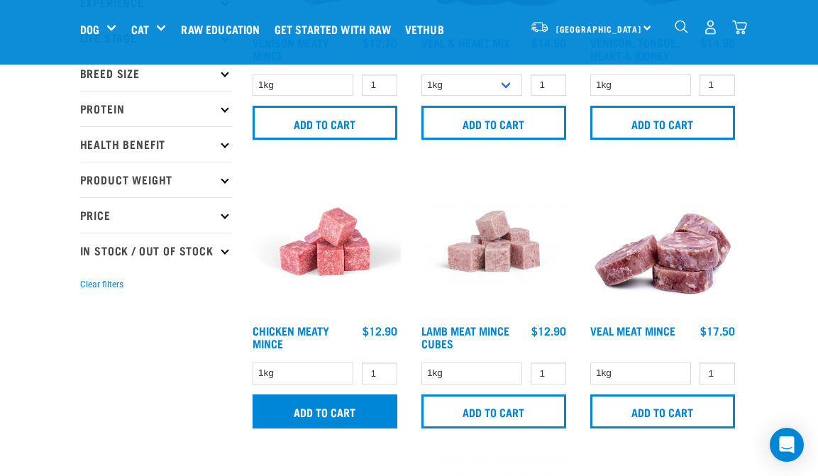
click at [311, 417] on input "Add to cart" at bounding box center [325, 412] width 145 height 34
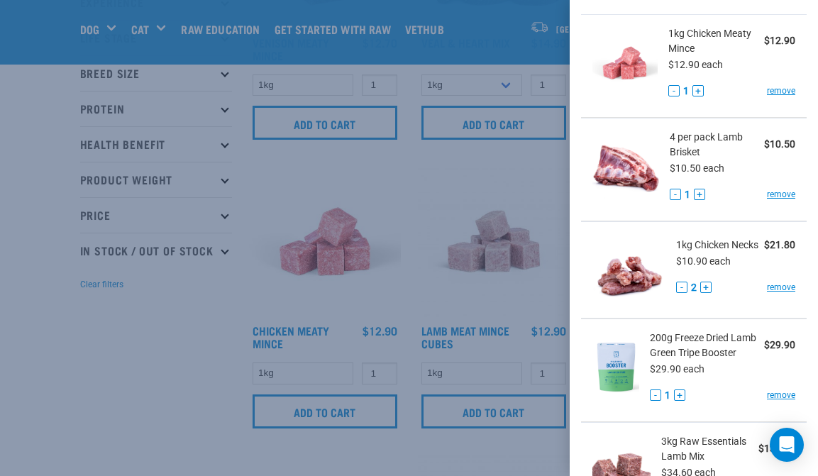
scroll to position [36, 0]
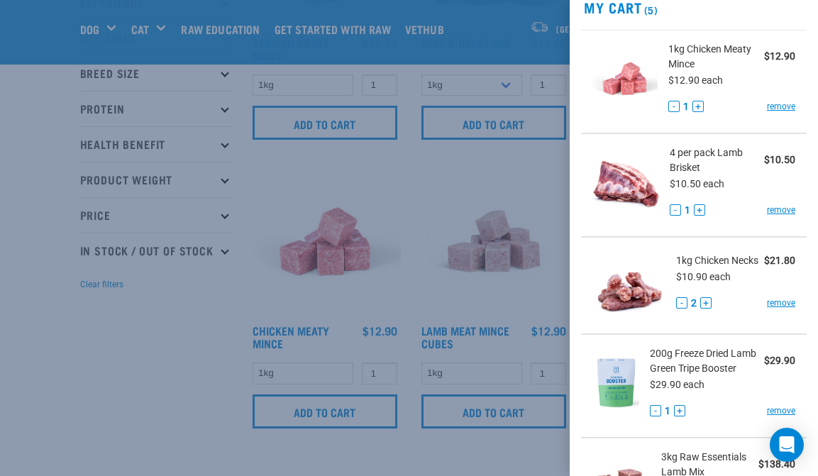
click at [700, 106] on button "+" at bounding box center [698, 106] width 11 height 11
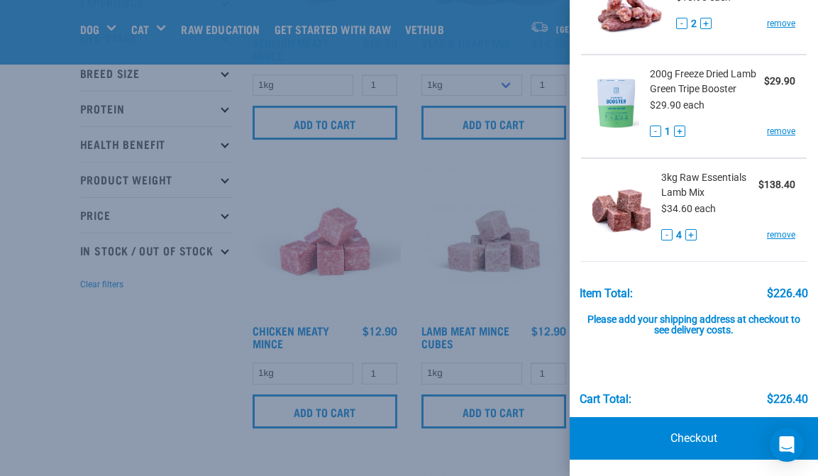
scroll to position [315, 0]
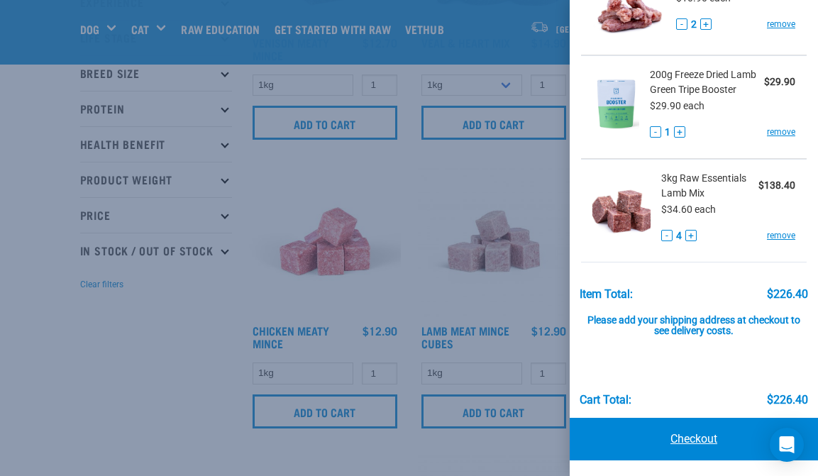
click at [717, 440] on link "Checkout" at bounding box center [694, 439] width 248 height 43
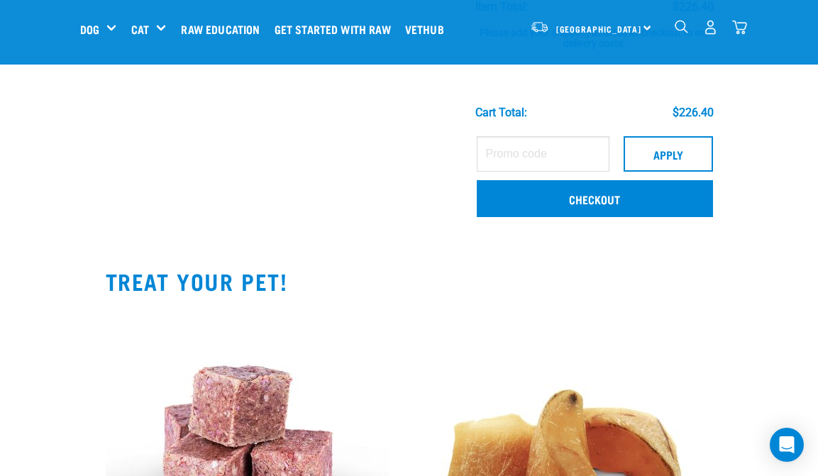
scroll to position [653, 0]
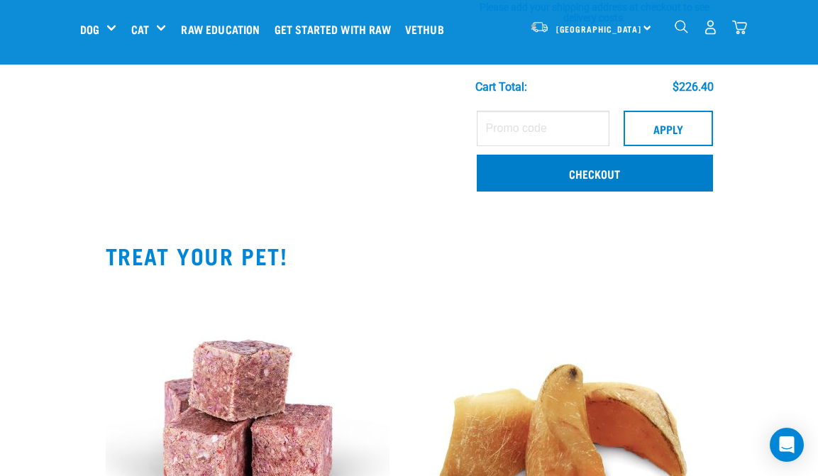
click at [547, 181] on link "Checkout" at bounding box center [595, 173] width 236 height 37
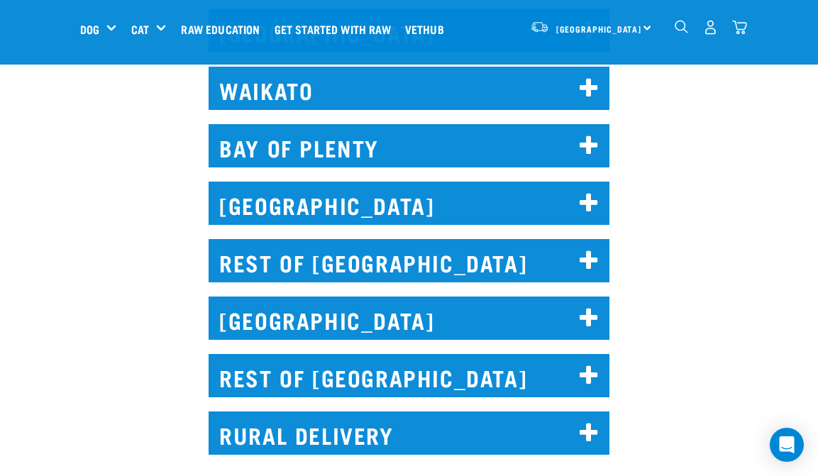
scroll to position [867, 0]
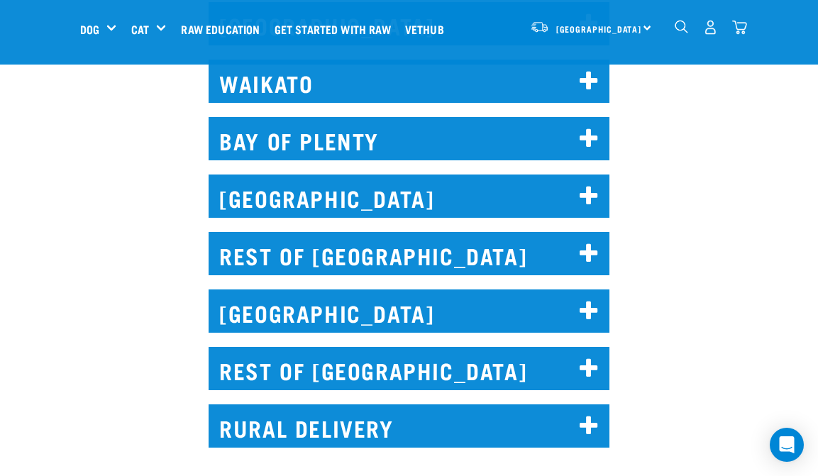
click at [363, 349] on h2 "REST OF [GEOGRAPHIC_DATA]" at bounding box center [409, 368] width 401 height 43
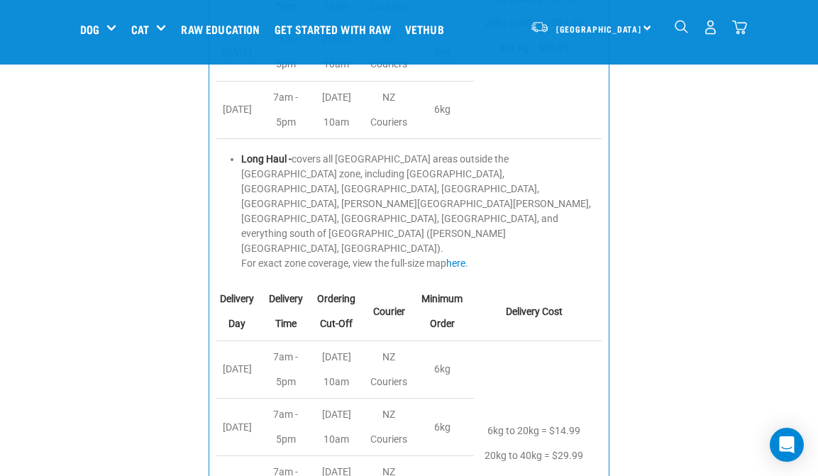
scroll to position [0, 40]
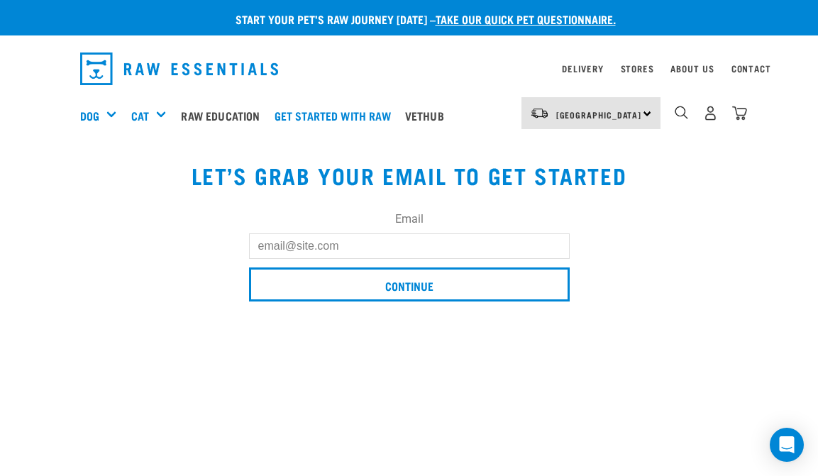
click at [485, 238] on input "Email" at bounding box center [409, 247] width 321 height 26
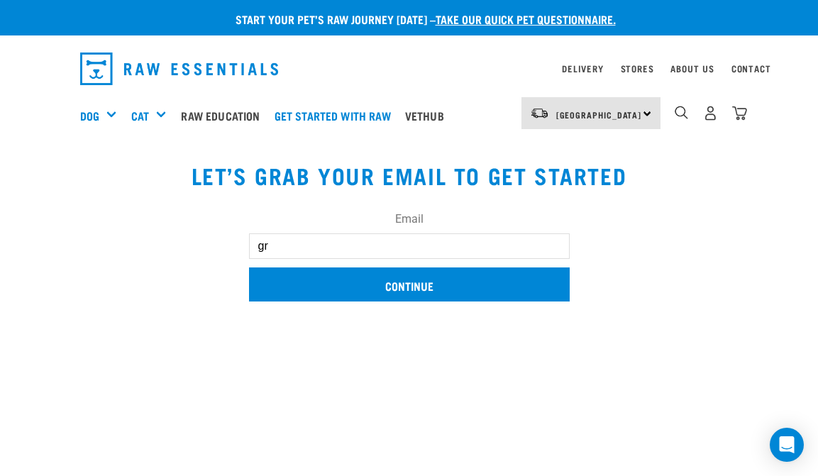
type input "[EMAIL_ADDRESS][DOMAIN_NAME]"
click at [393, 291] on input "Continue" at bounding box center [409, 285] width 321 height 34
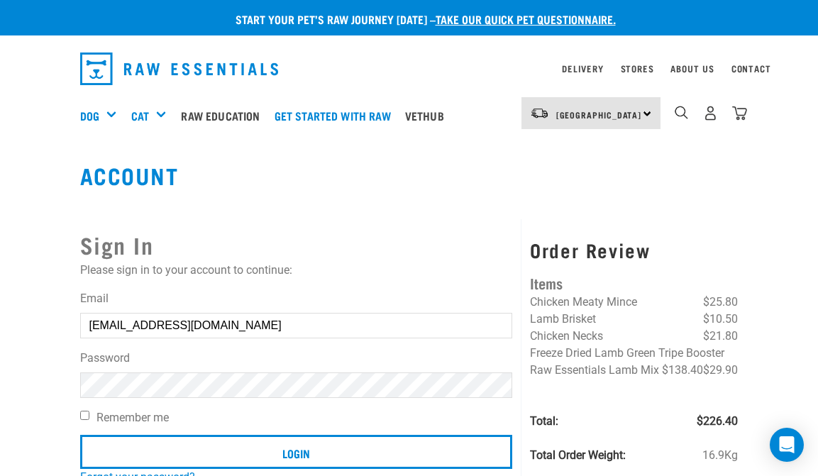
type input "[EMAIL_ADDRESS][DOMAIN_NAME]"
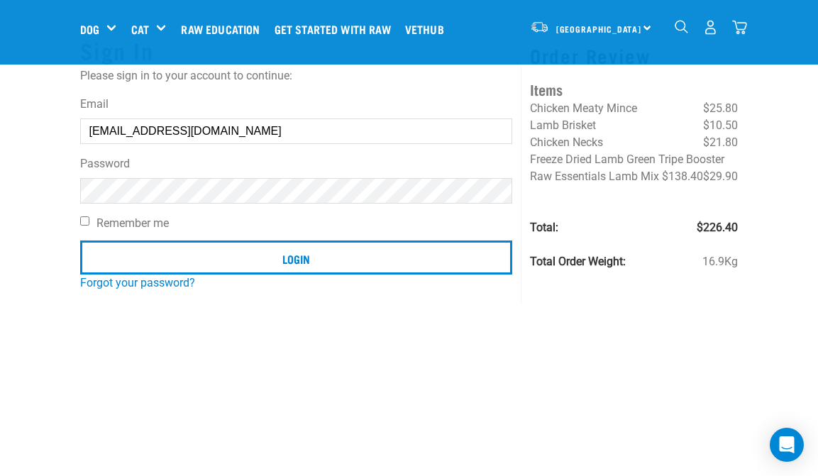
scroll to position [95, 0]
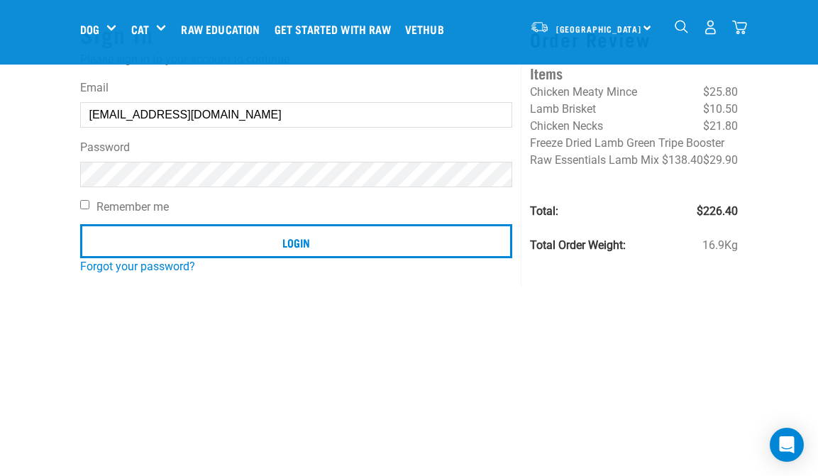
click at [95, 210] on label "Remember me" at bounding box center [296, 207] width 433 height 17
click at [89, 209] on input "Remember me" at bounding box center [84, 204] width 9 height 9
checkbox input "true"
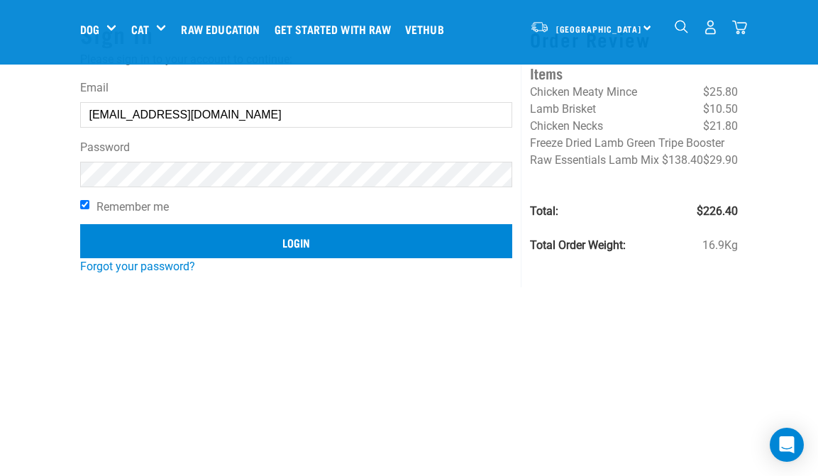
click at [116, 231] on input "Login" at bounding box center [296, 241] width 433 height 34
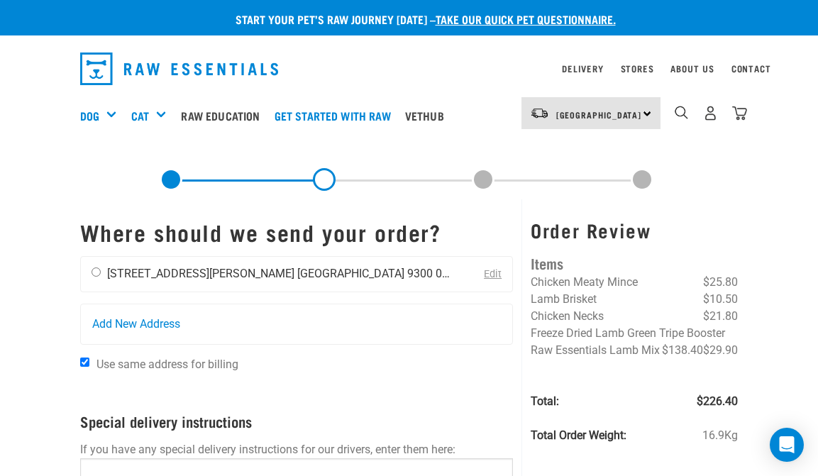
click at [100, 275] on input "radio" at bounding box center [96, 272] width 9 height 9
radio input "true"
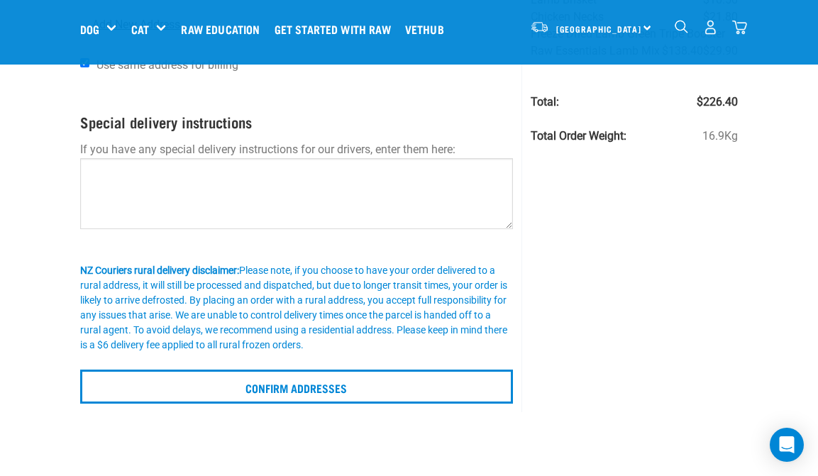
scroll to position [197, 0]
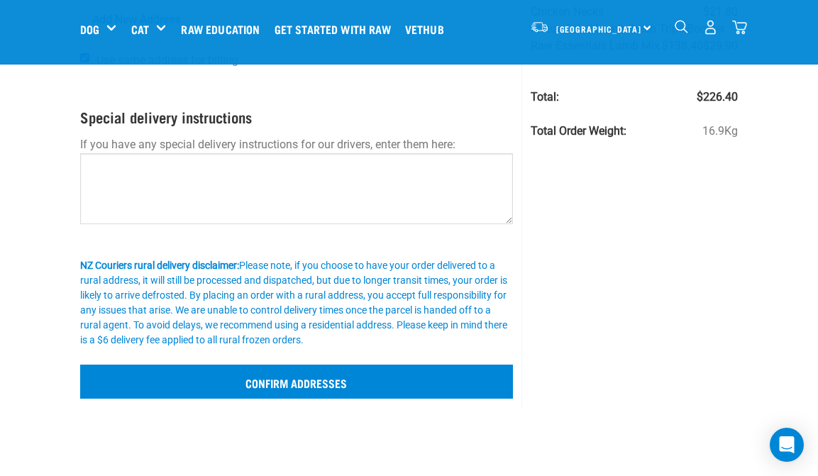
click at [136, 371] on input "Confirm addresses" at bounding box center [297, 382] width 434 height 34
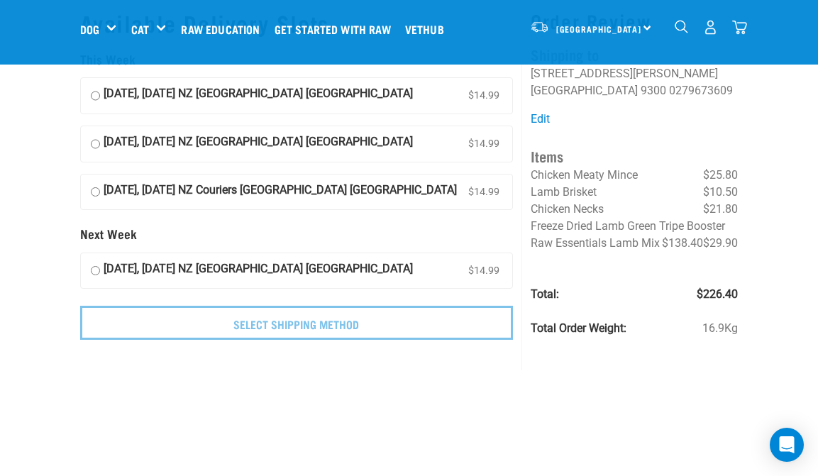
scroll to position [44, 0]
click at [165, 190] on strong "[DATE], [DATE] NZ Couriers [GEOGRAPHIC_DATA] [GEOGRAPHIC_DATA]" at bounding box center [280, 192] width 353 height 21
click at [100, 190] on input "[DATE], [DATE] NZ Couriers [GEOGRAPHIC_DATA] [GEOGRAPHIC_DATA] $14.99" at bounding box center [95, 192] width 9 height 21
radio input "true"
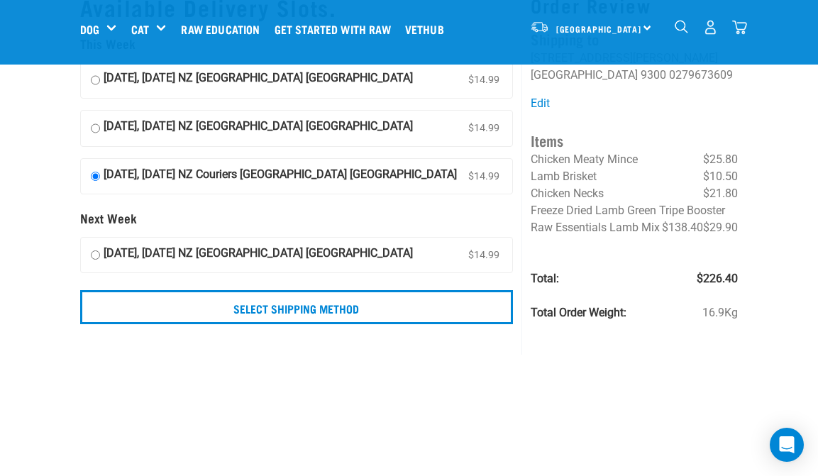
scroll to position [69, 0]
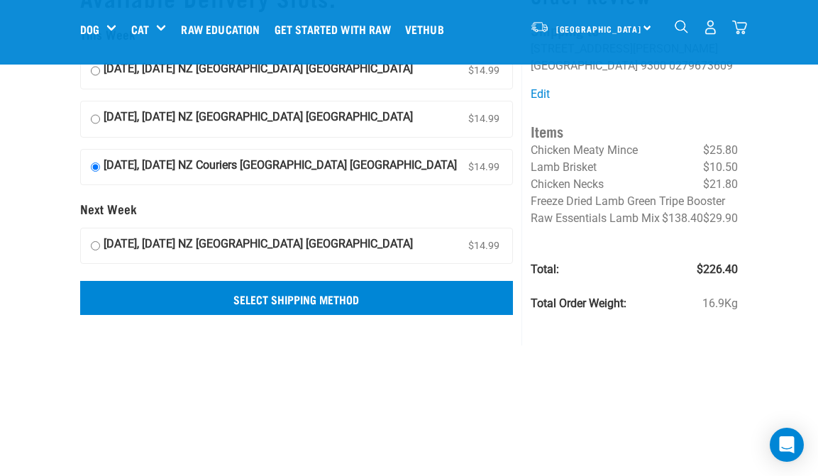
click at [221, 300] on input "Select Shipping Method" at bounding box center [297, 298] width 434 height 34
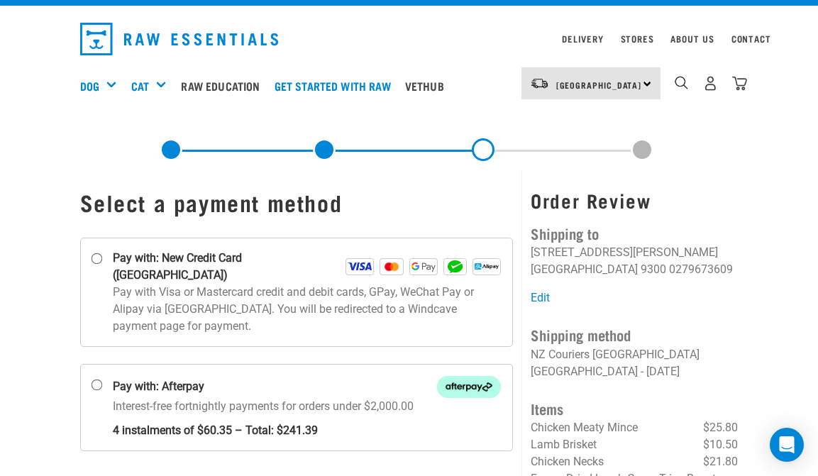
scroll to position [14, 0]
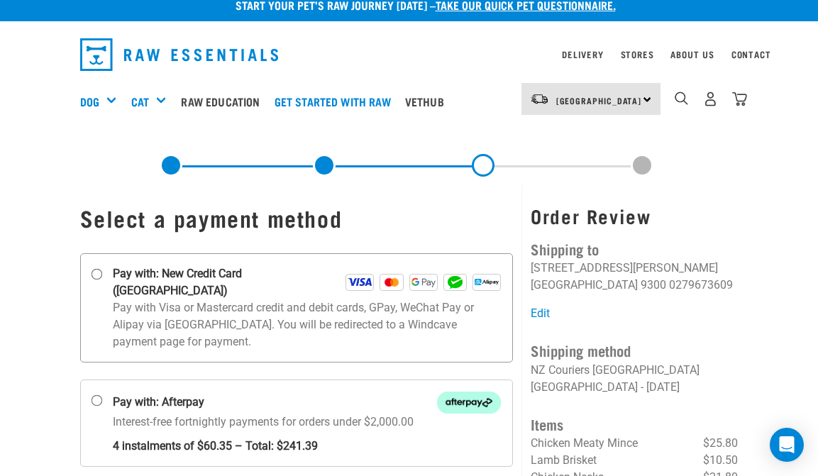
click at [294, 281] on strong "Pay with: New Credit Card ([GEOGRAPHIC_DATA])" at bounding box center [230, 282] width 234 height 34
click at [102, 280] on input "Pay with: New Credit Card ([GEOGRAPHIC_DATA])" at bounding box center [96, 274] width 11 height 11
radio input "true"
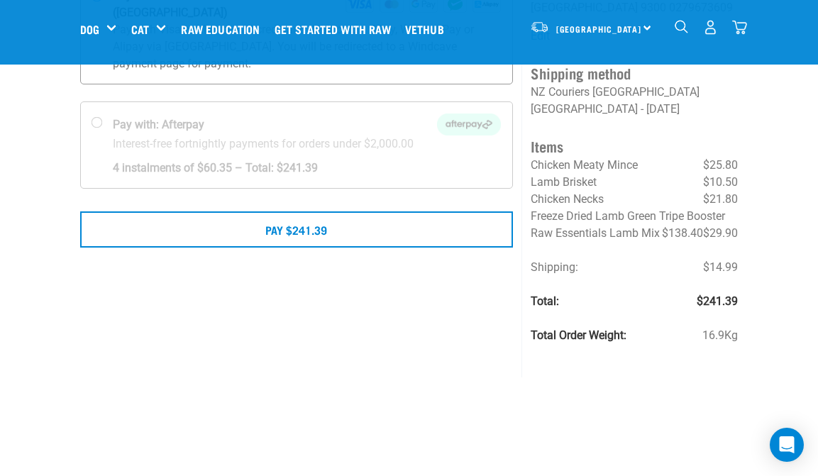
scroll to position [184, 0]
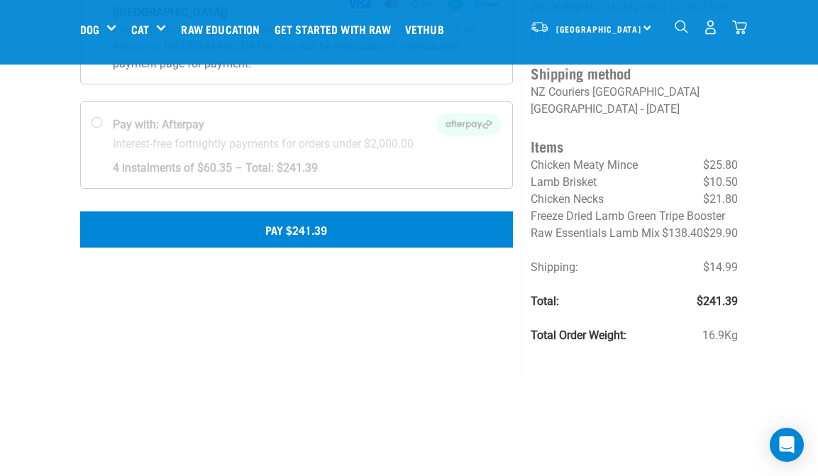
click at [287, 222] on button "Pay $241.39" at bounding box center [297, 229] width 434 height 35
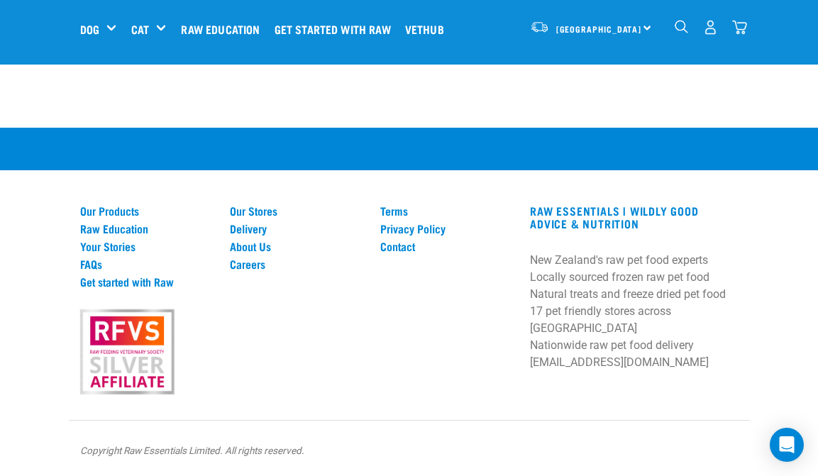
scroll to position [915, 0]
